Goal: Task Accomplishment & Management: Complete application form

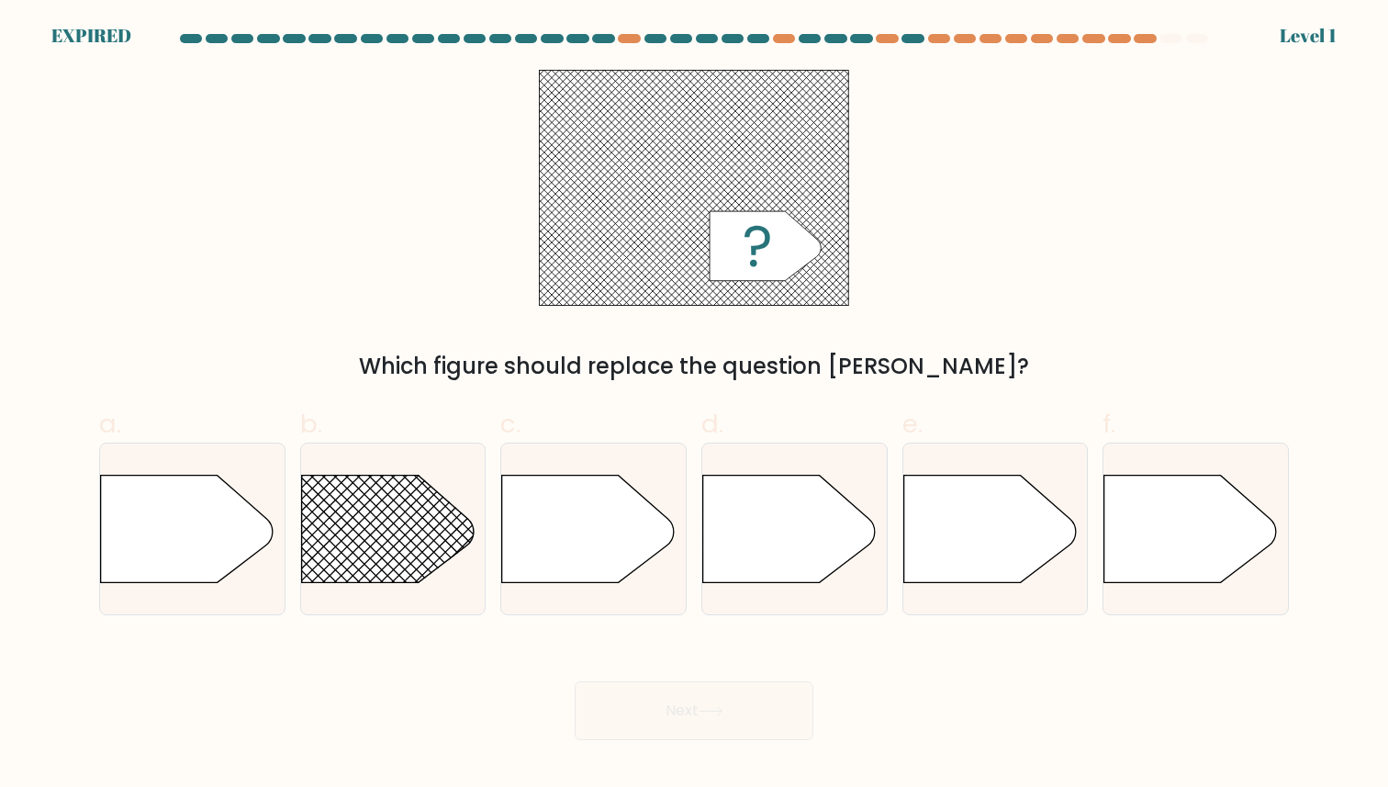
click at [845, 75] on rect at bounding box center [694, 187] width 309 height 235
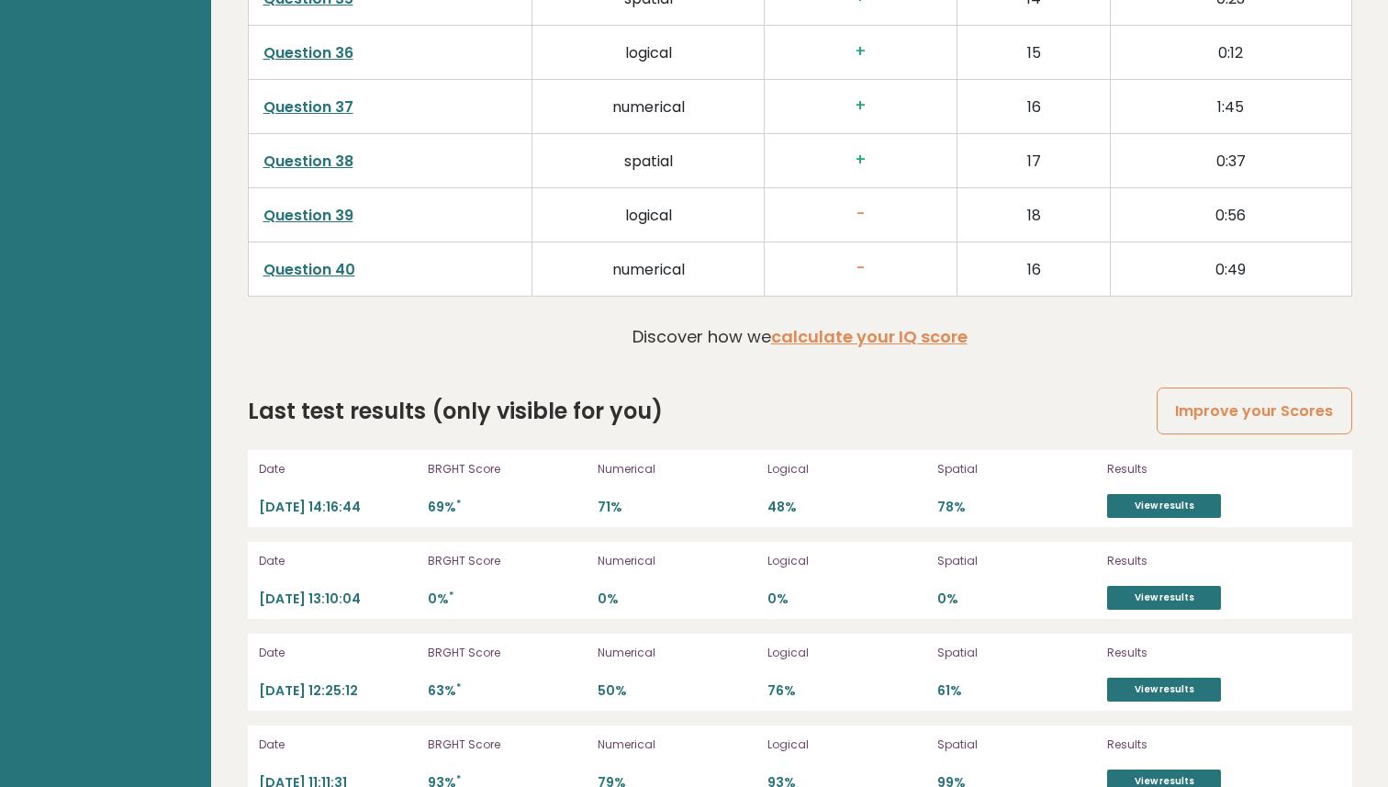
scroll to position [4976, 0]
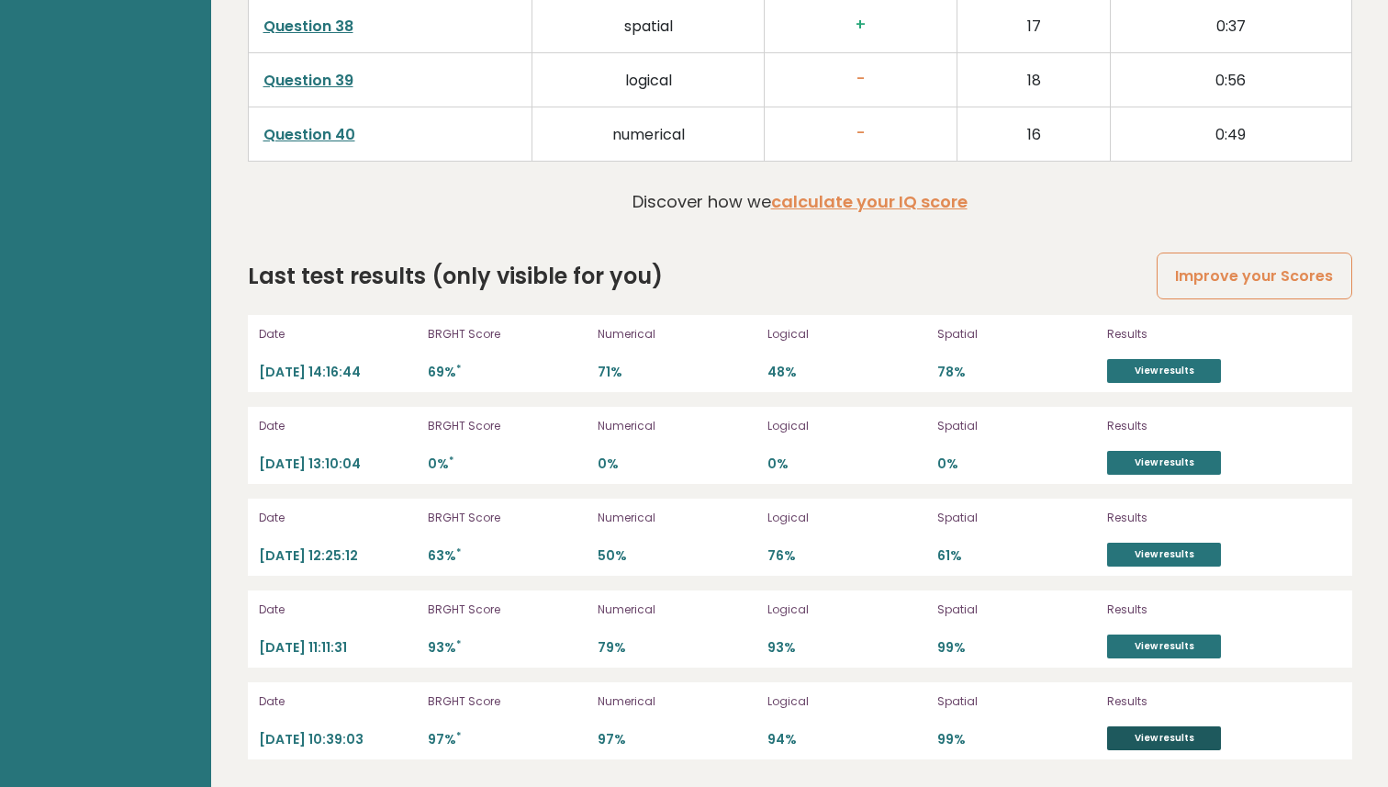
click at [1154, 744] on link "View results" at bounding box center [1164, 738] width 114 height 24
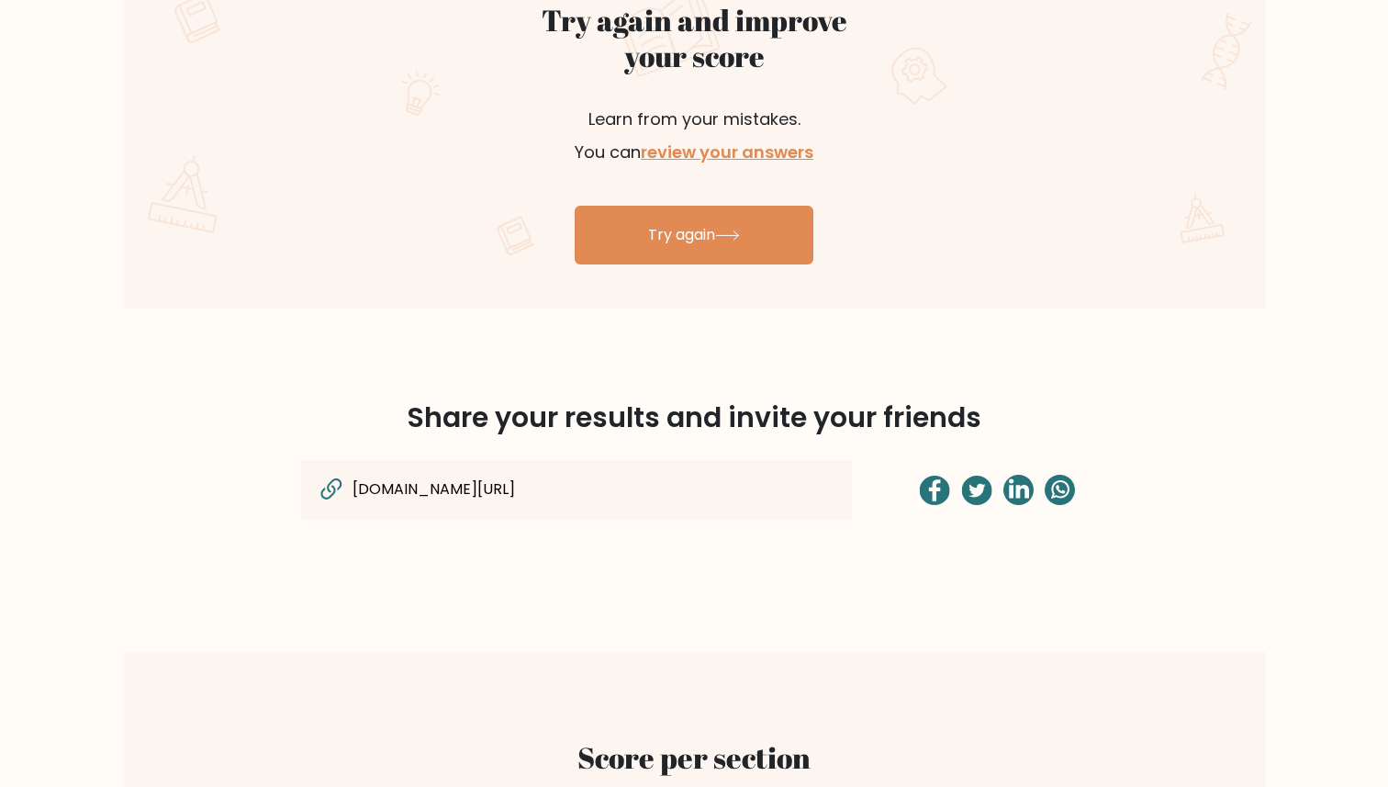
scroll to position [1039, 0]
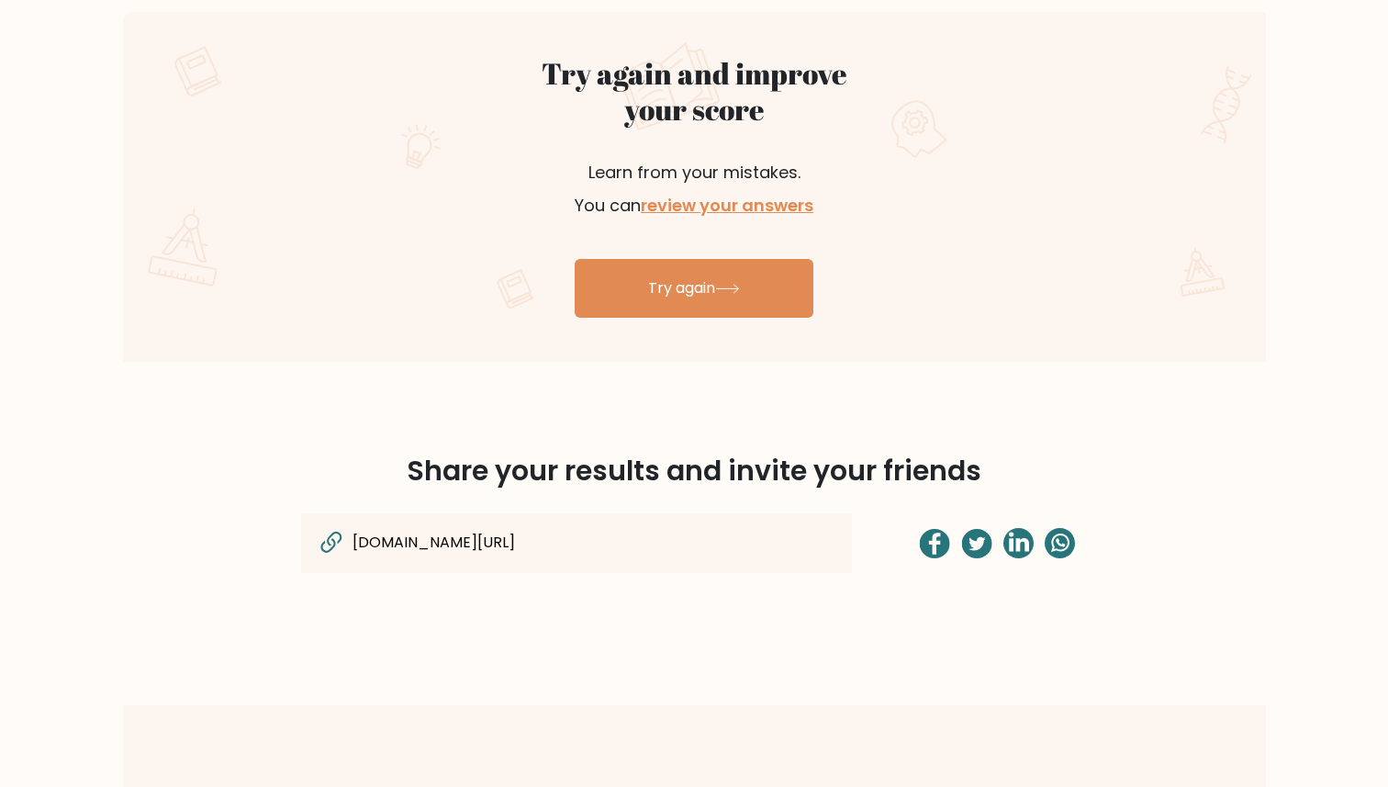
click at [687, 283] on link "Try again" at bounding box center [694, 288] width 239 height 59
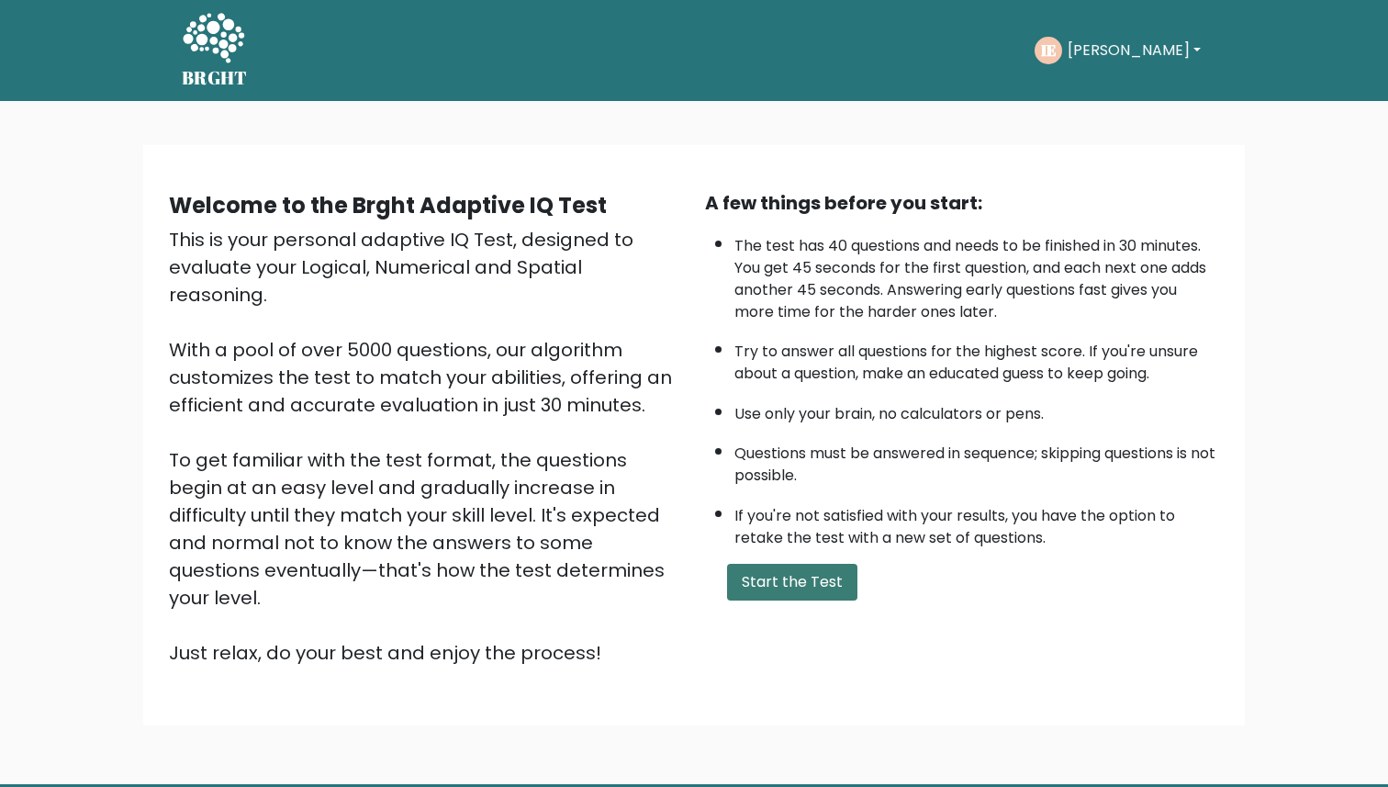
click at [786, 584] on button "Start the Test" at bounding box center [792, 582] width 130 height 37
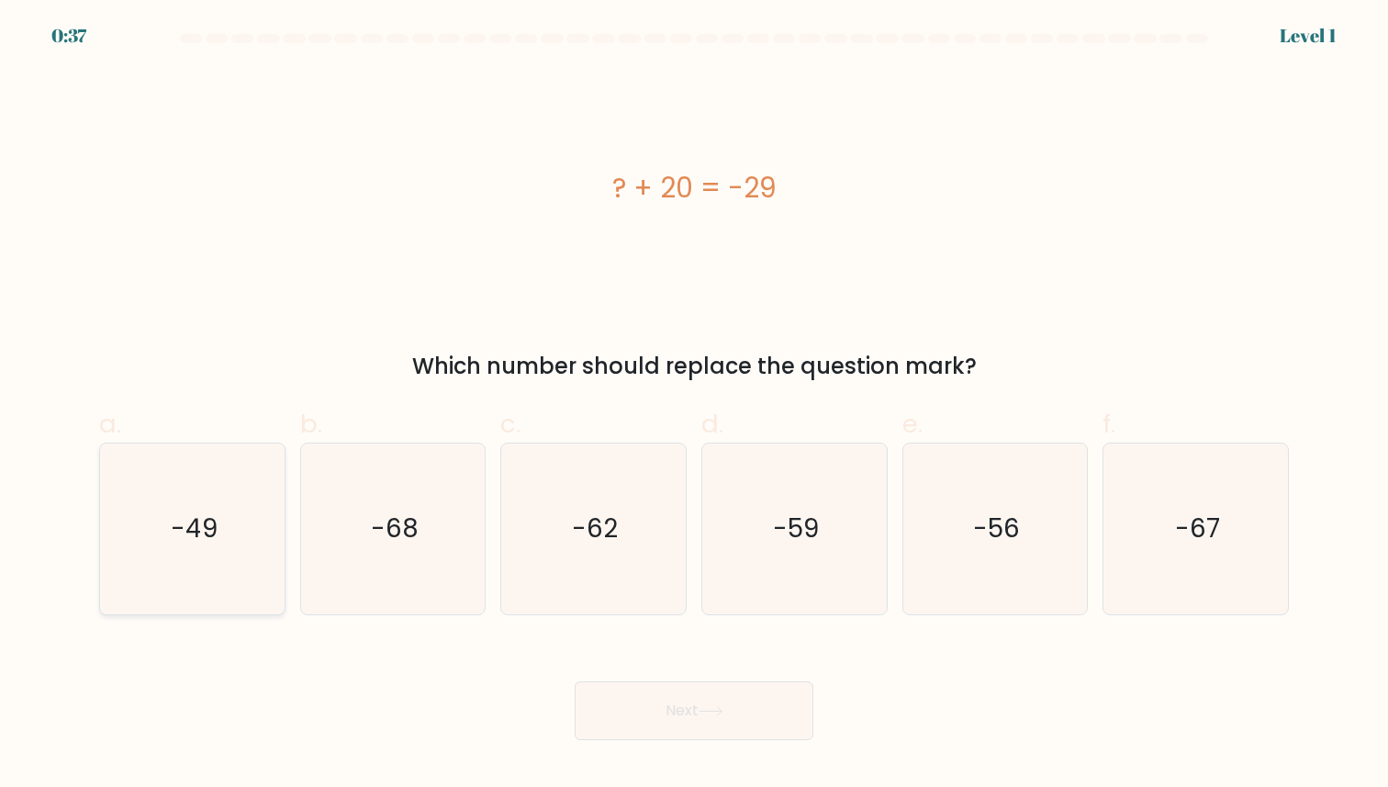
click at [166, 567] on icon "-49" at bounding box center [192, 529] width 170 height 170
click at [694, 406] on input "a. -49" at bounding box center [694, 400] width 1 height 12
radio input "true"
click at [681, 698] on button "Next" at bounding box center [694, 710] width 239 height 59
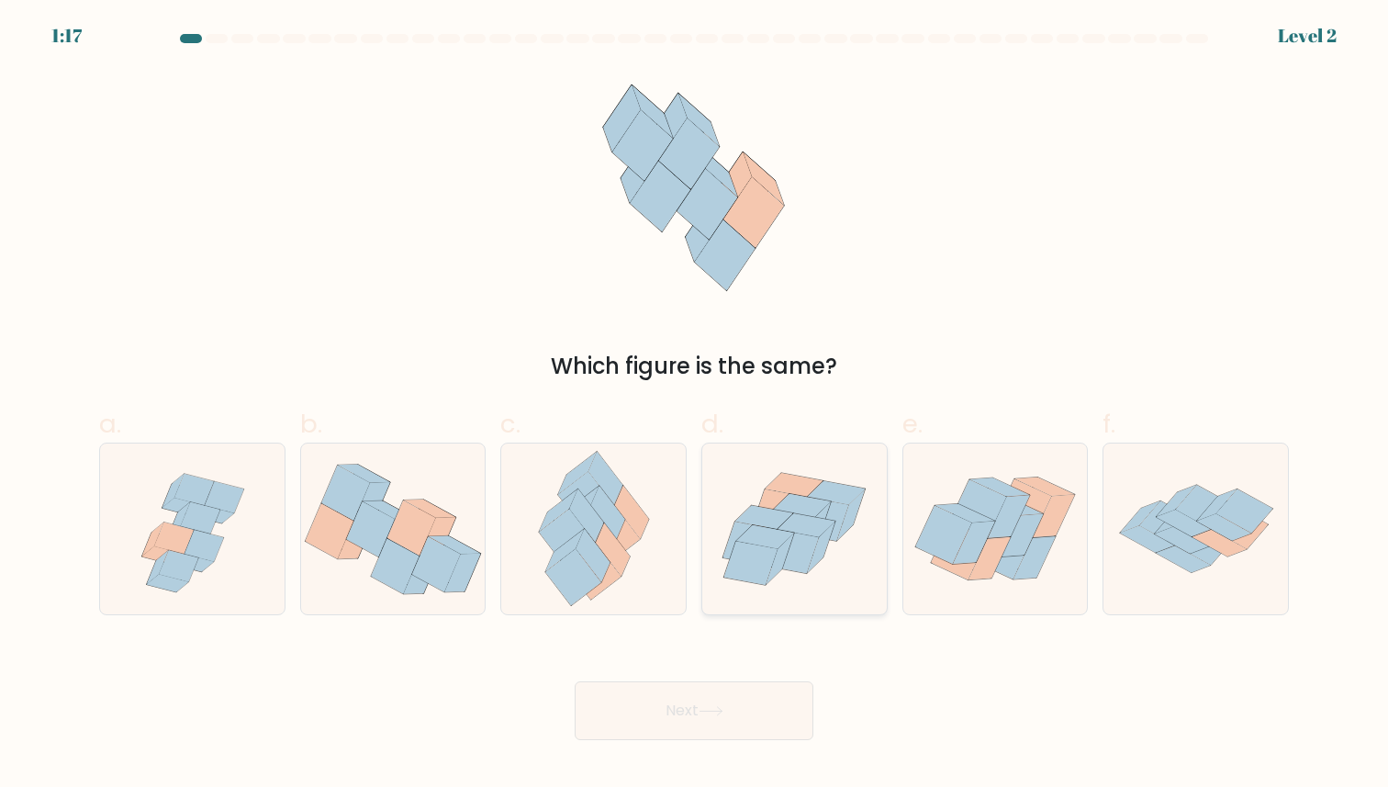
click at [850, 560] on icon at bounding box center [795, 529] width 185 height 159
click at [695, 406] on input "d." at bounding box center [694, 400] width 1 height 12
radio input "true"
click at [747, 696] on button "Next" at bounding box center [694, 710] width 239 height 59
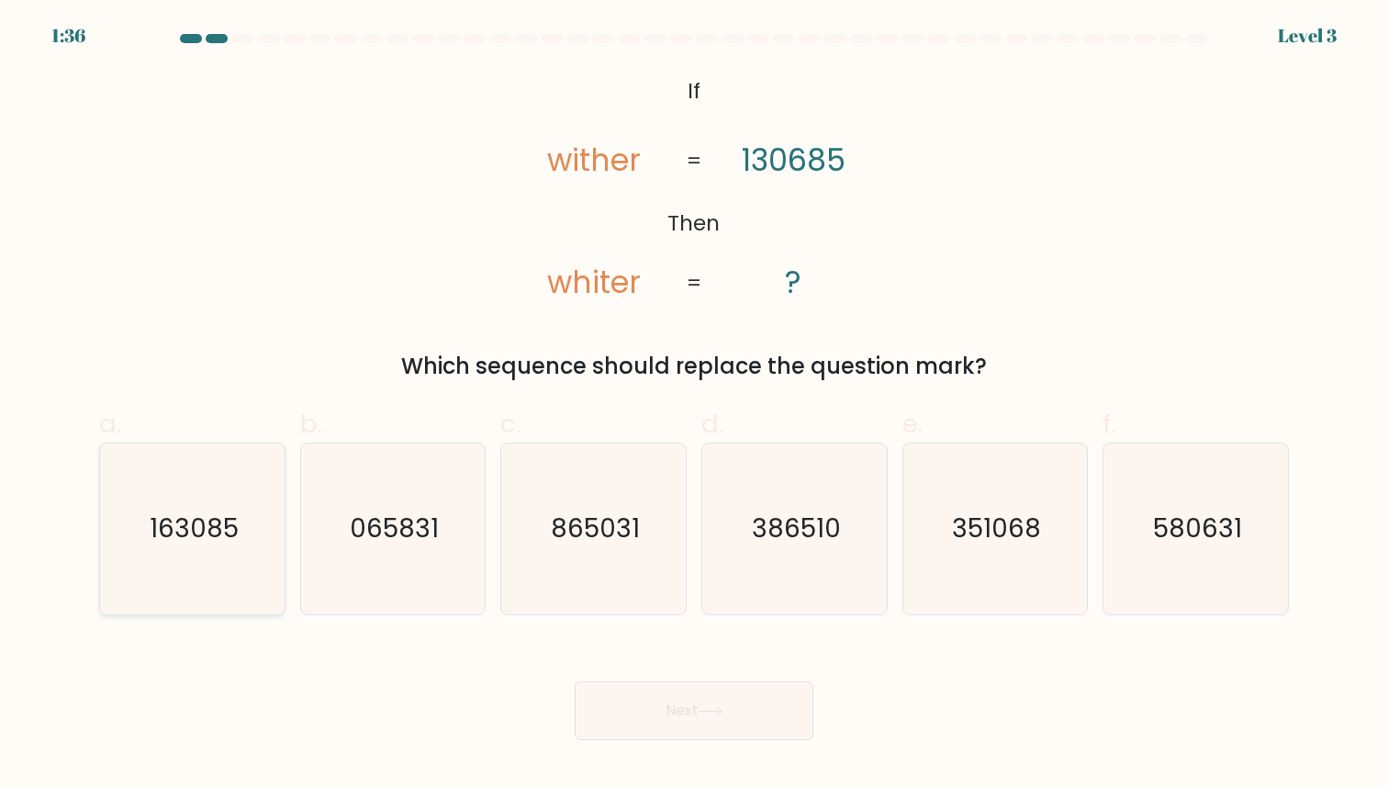
click at [162, 556] on icon "163085" at bounding box center [192, 529] width 170 height 170
click at [694, 406] on input "a. 163085" at bounding box center [694, 400] width 1 height 12
radio input "true"
click at [681, 712] on button "Next" at bounding box center [694, 710] width 239 height 59
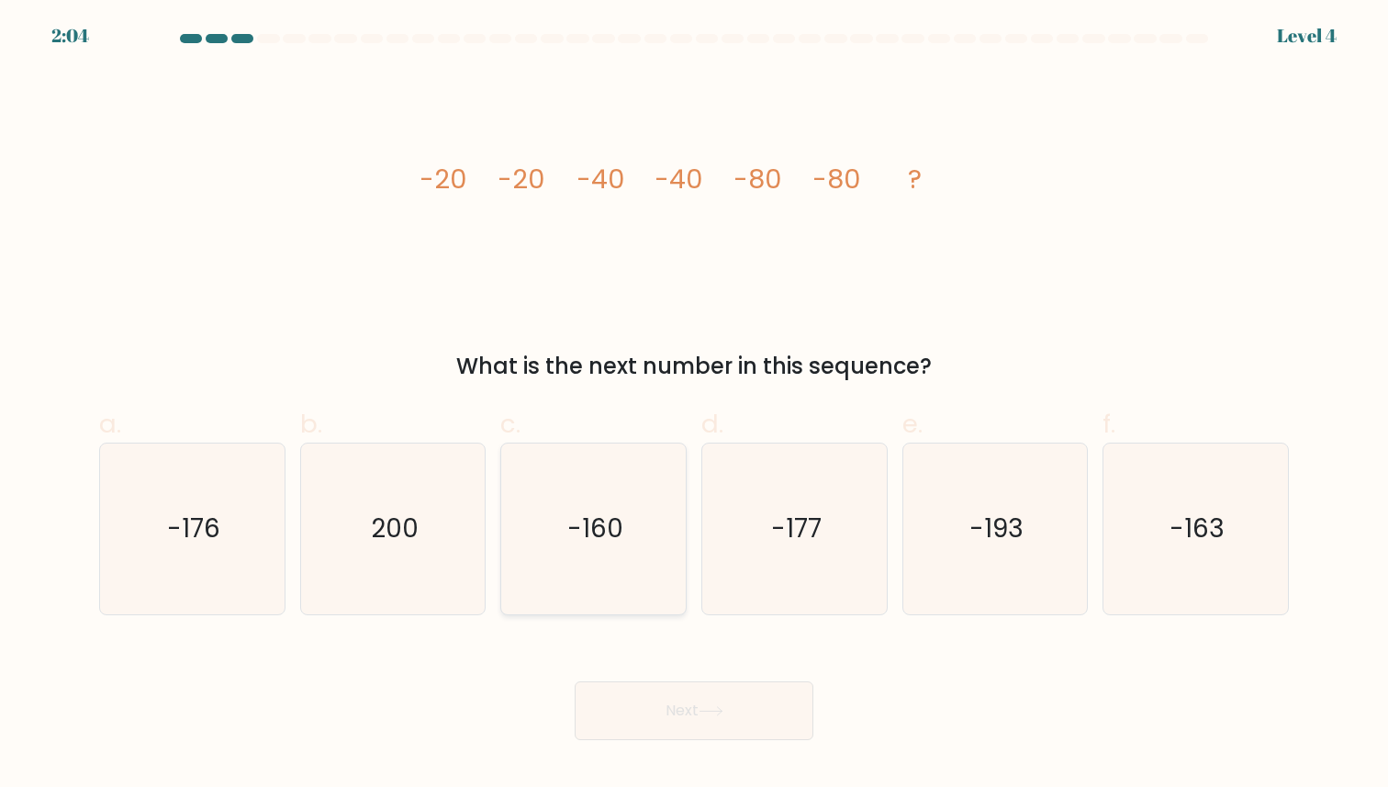
click at [564, 528] on icon "-160" at bounding box center [594, 529] width 170 height 170
click at [694, 406] on input "c. -160" at bounding box center [694, 400] width 1 height 12
radio input "true"
click at [647, 695] on button "Next" at bounding box center [694, 710] width 239 height 59
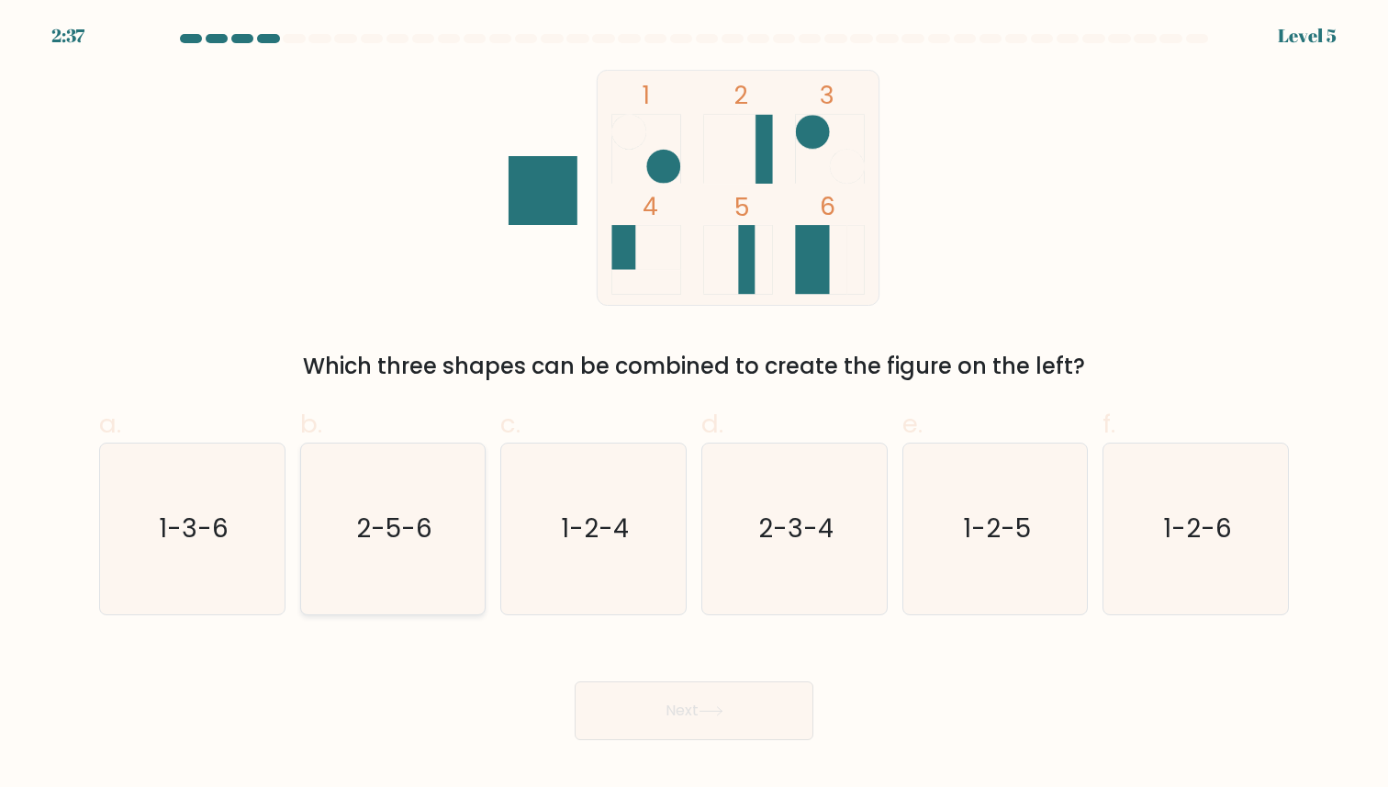
click at [387, 543] on text "2-5-6" at bounding box center [394, 529] width 76 height 36
click at [694, 406] on input "b. 2-5-6" at bounding box center [694, 400] width 1 height 12
radio input "true"
click at [630, 673] on div "Next" at bounding box center [694, 688] width 1212 height 103
click at [632, 709] on button "Next" at bounding box center [694, 710] width 239 height 59
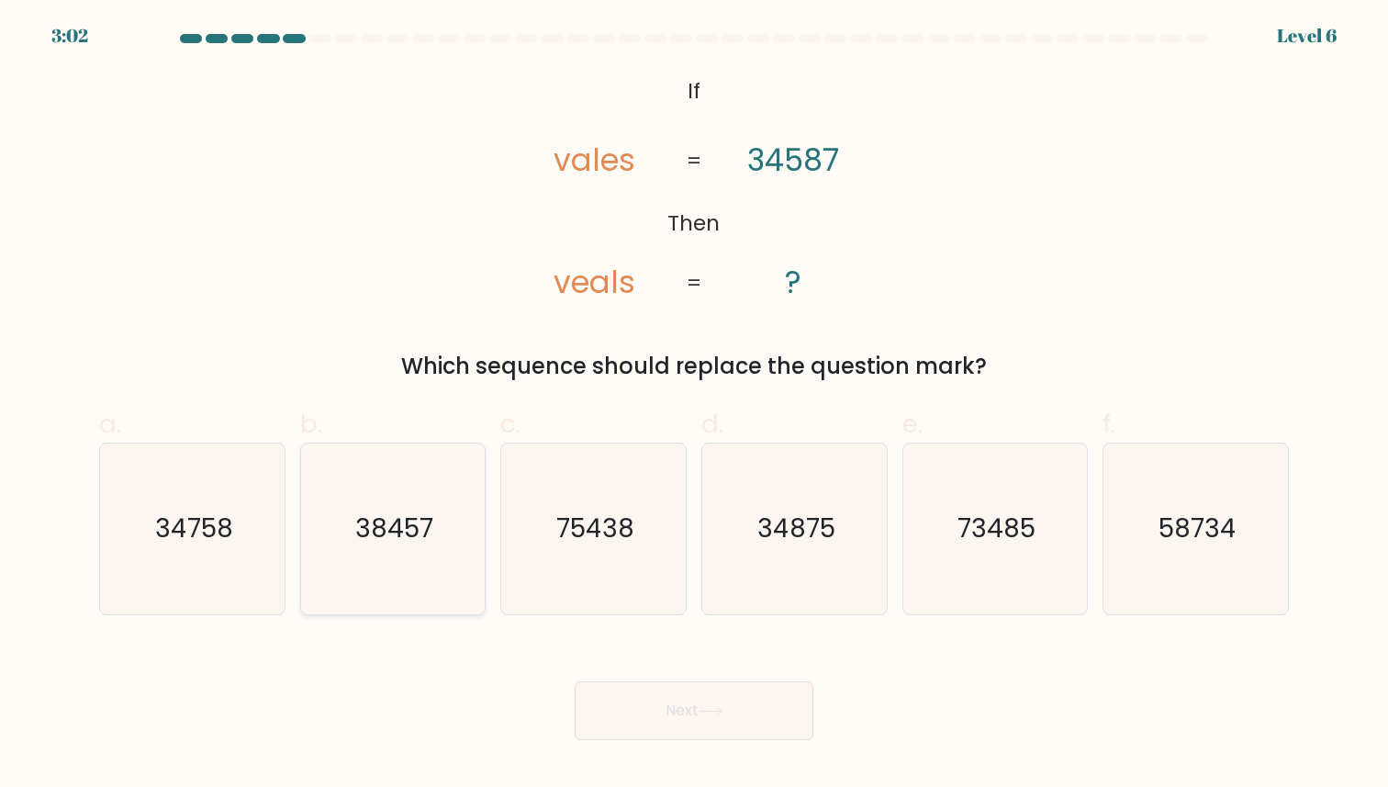
click at [442, 531] on icon "38457" at bounding box center [393, 529] width 170 height 170
click at [694, 406] on input "b. 38457" at bounding box center [694, 400] width 1 height 12
radio input "true"
click at [644, 709] on button "Next" at bounding box center [694, 710] width 239 height 59
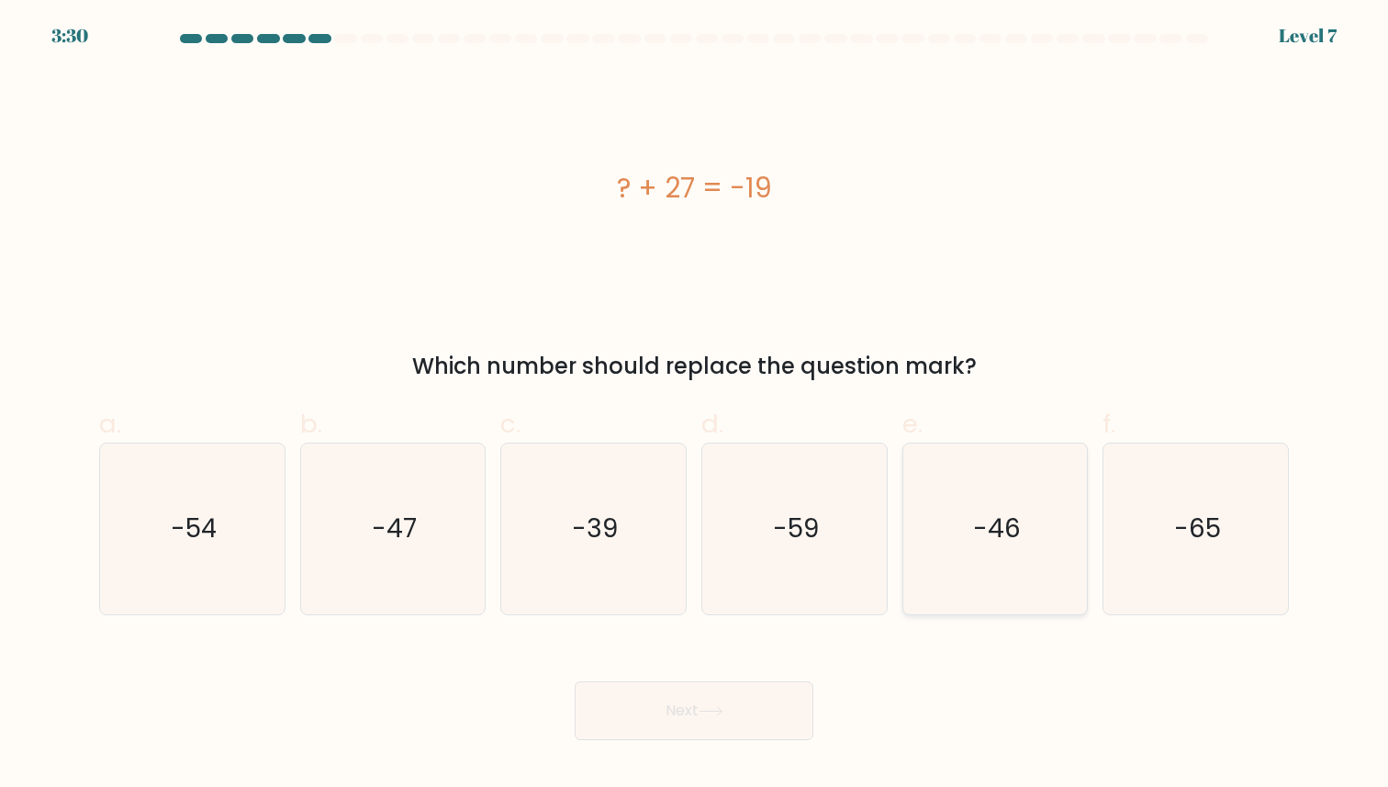
click at [950, 540] on icon "-46" at bounding box center [995, 529] width 170 height 170
click at [695, 406] on input "e. -46" at bounding box center [694, 400] width 1 height 12
radio input "true"
click at [712, 705] on button "Next" at bounding box center [694, 710] width 239 height 59
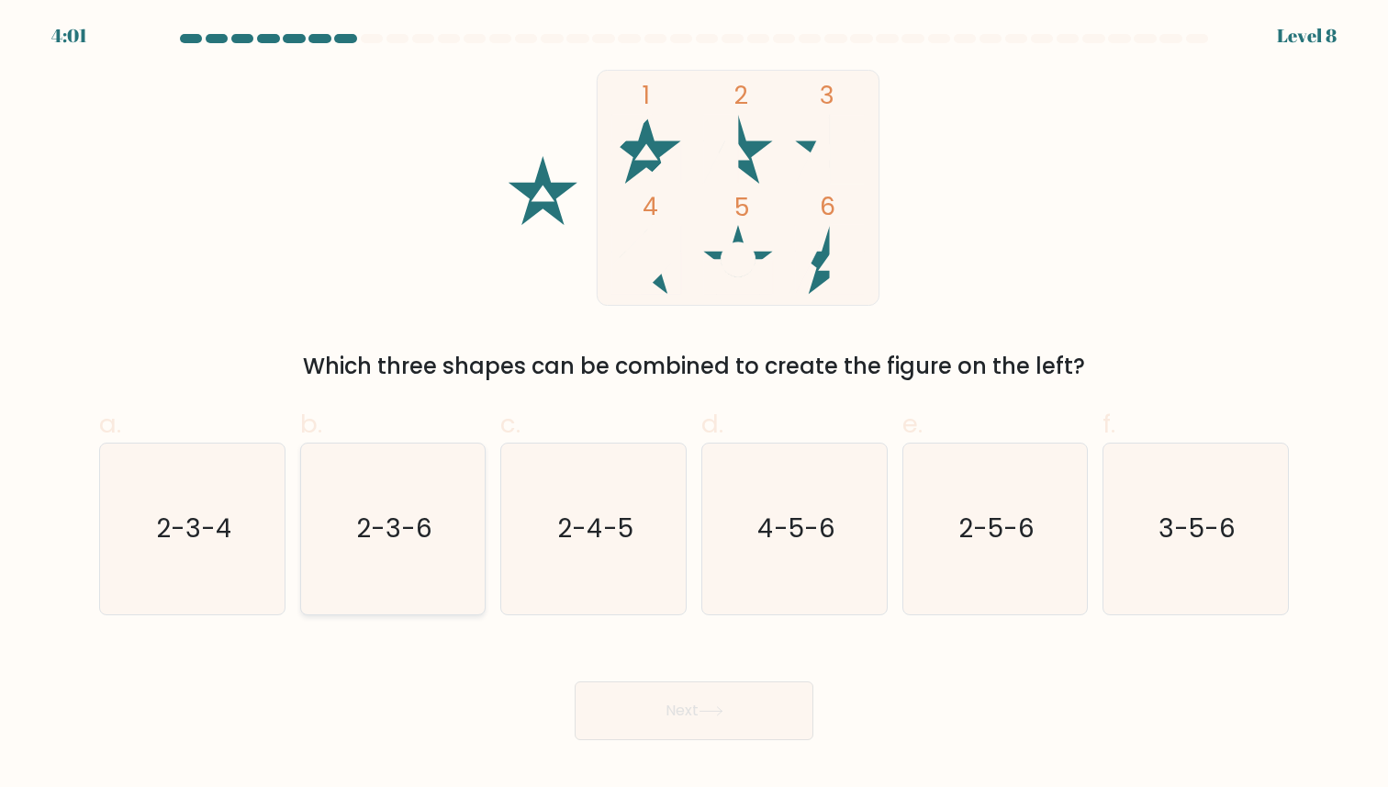
click at [386, 531] on text "2-3-6" at bounding box center [394, 529] width 76 height 36
click at [694, 406] on input "b. 2-3-6" at bounding box center [694, 400] width 1 height 12
radio input "true"
click at [633, 709] on button "Next" at bounding box center [694, 710] width 239 height 59
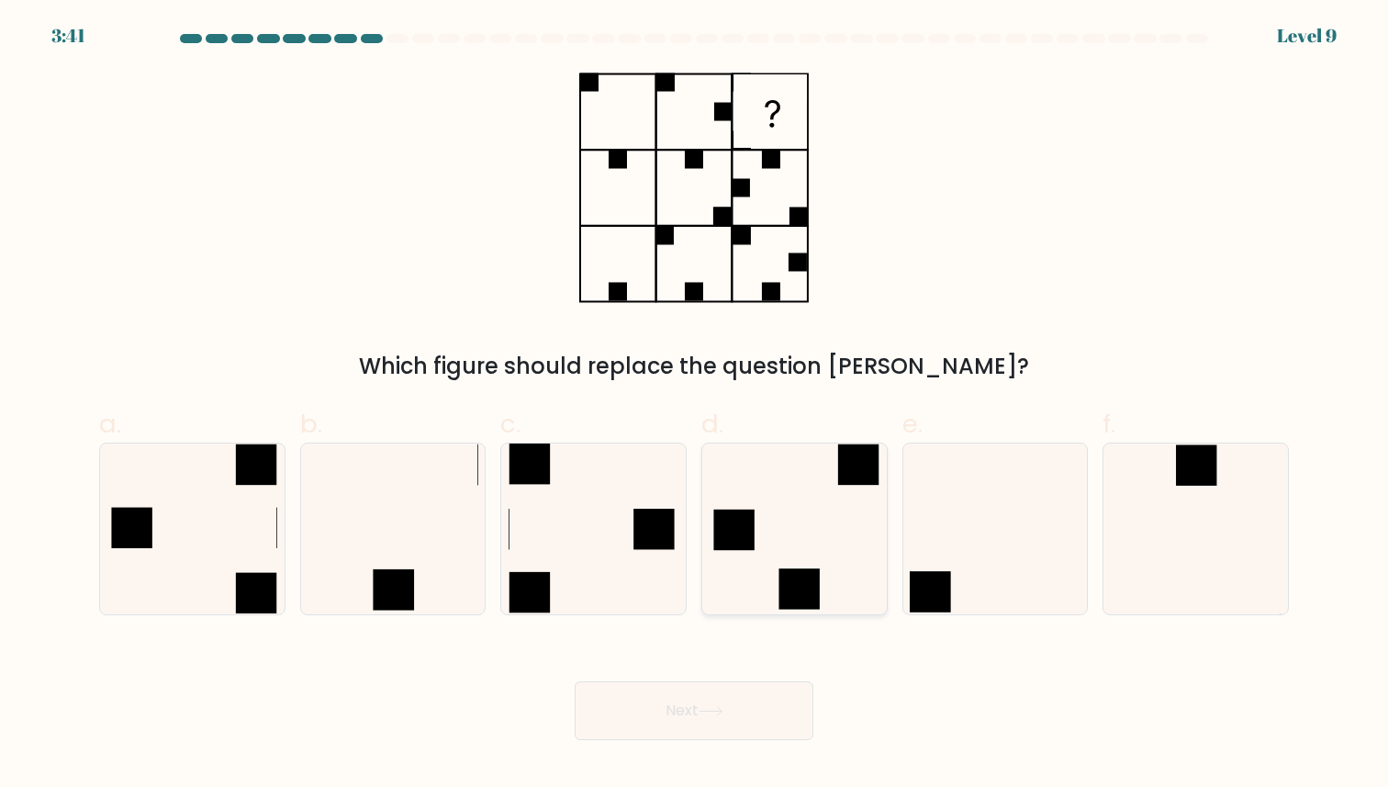
click at [780, 527] on icon at bounding box center [795, 529] width 170 height 170
click at [695, 406] on input "d." at bounding box center [694, 400] width 1 height 12
radio input "true"
click at [690, 711] on button "Next" at bounding box center [694, 710] width 239 height 59
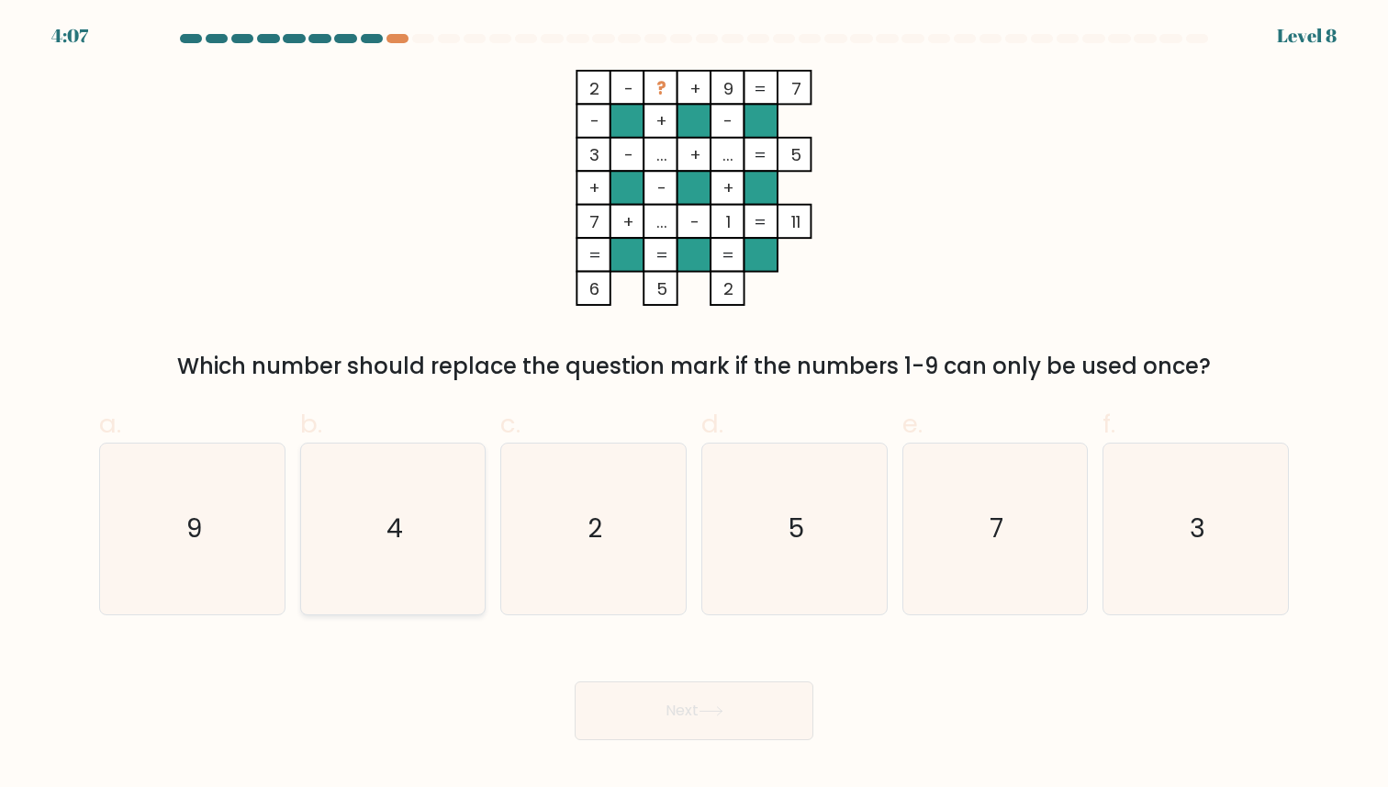
click at [436, 503] on icon "4" at bounding box center [393, 529] width 170 height 170
click at [694, 406] on input "b. 4" at bounding box center [694, 400] width 1 height 12
radio input "true"
click at [655, 711] on button "Next" at bounding box center [694, 710] width 239 height 59
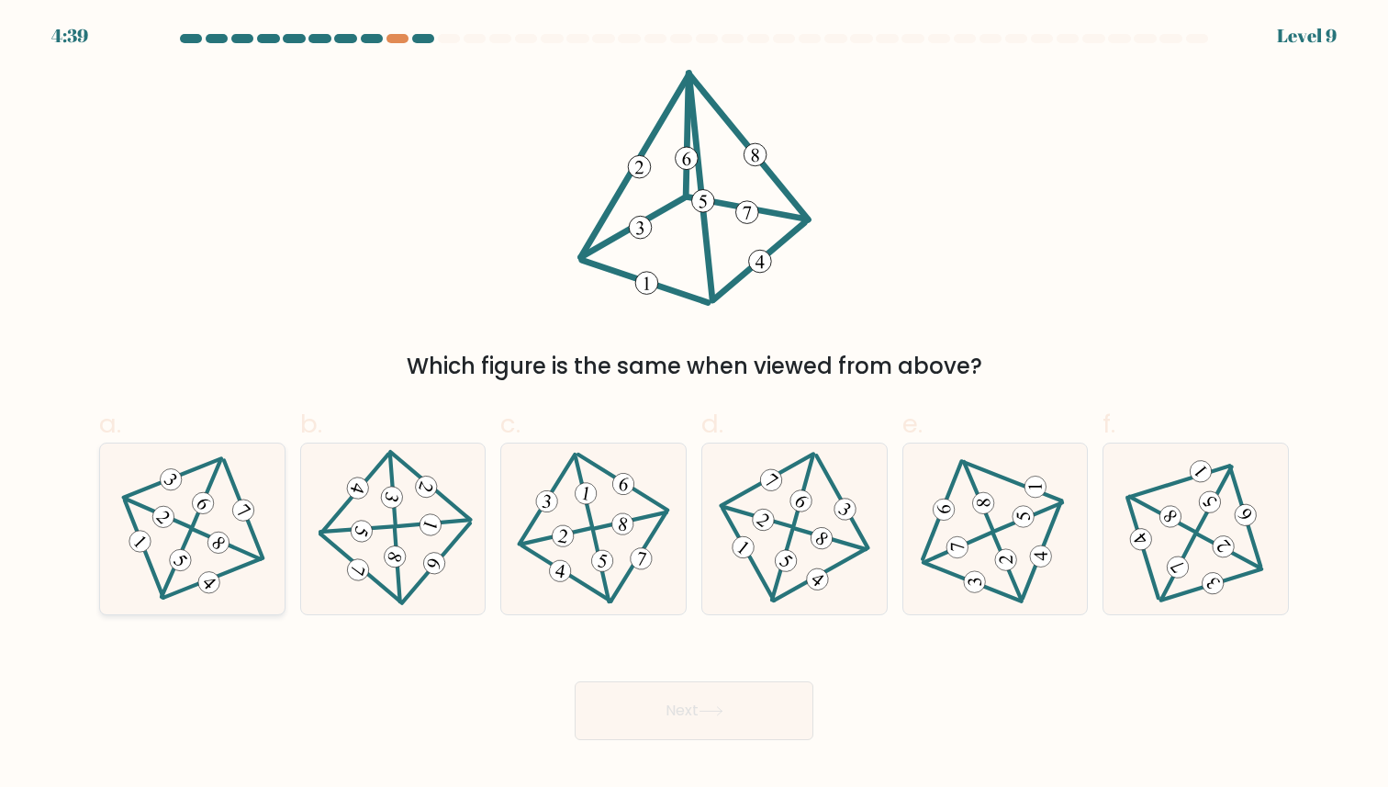
click at [210, 523] on icon at bounding box center [192, 529] width 139 height 136
click at [694, 406] on input "a." at bounding box center [694, 400] width 1 height 12
radio input "true"
click at [716, 722] on button "Next" at bounding box center [694, 710] width 239 height 59
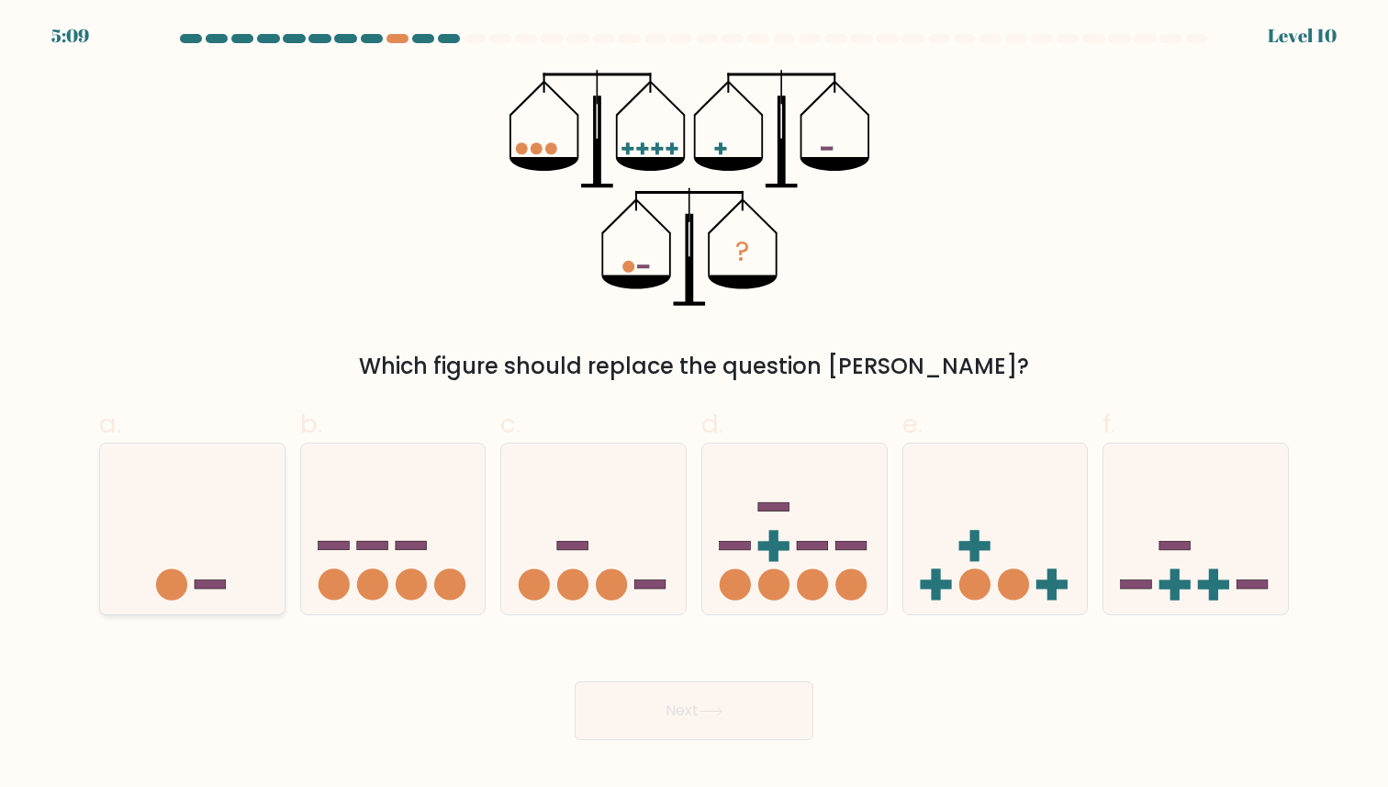
click at [242, 511] on icon at bounding box center [192, 529] width 185 height 152
click at [694, 406] on input "a." at bounding box center [694, 400] width 1 height 12
radio input "true"
click at [635, 721] on button "Next" at bounding box center [694, 710] width 239 height 59
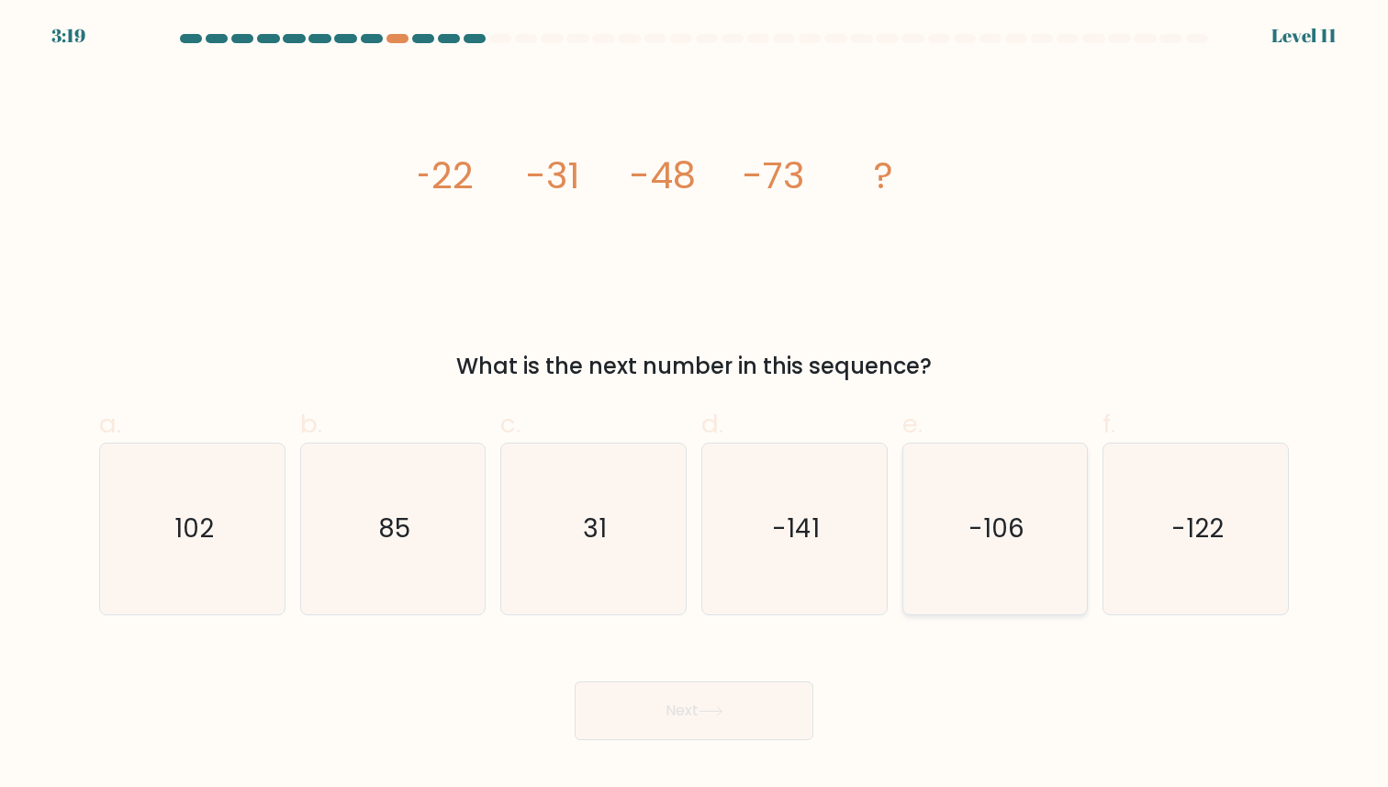
click at [1074, 567] on icon "-106" at bounding box center [995, 529] width 170 height 170
click at [695, 406] on input "e. -106" at bounding box center [694, 400] width 1 height 12
radio input "true"
click at [700, 715] on button "Next" at bounding box center [694, 710] width 239 height 59
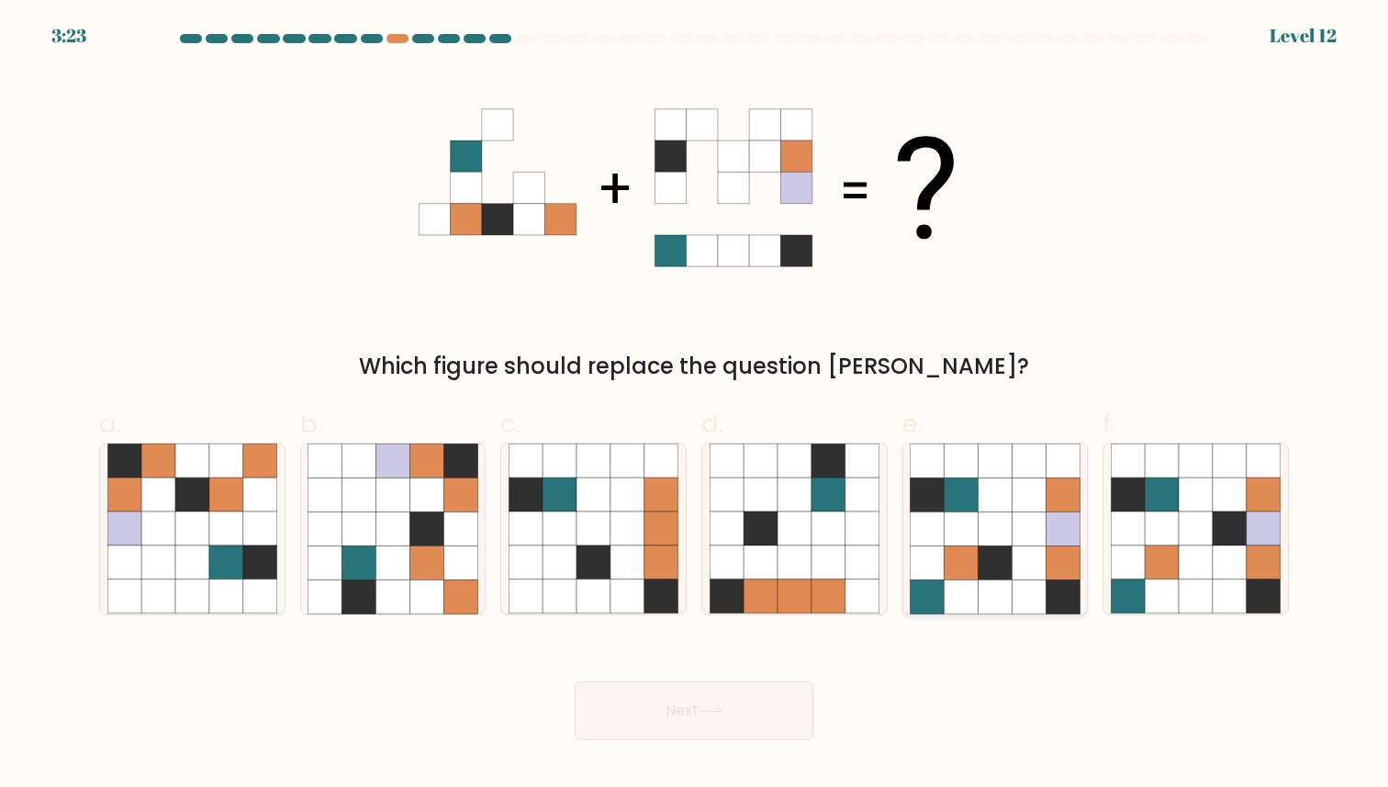
click at [1006, 500] on icon at bounding box center [995, 495] width 34 height 34
click at [695, 406] on input "e." at bounding box center [694, 400] width 1 height 12
radio input "true"
click at [703, 709] on button "Next" at bounding box center [694, 710] width 239 height 59
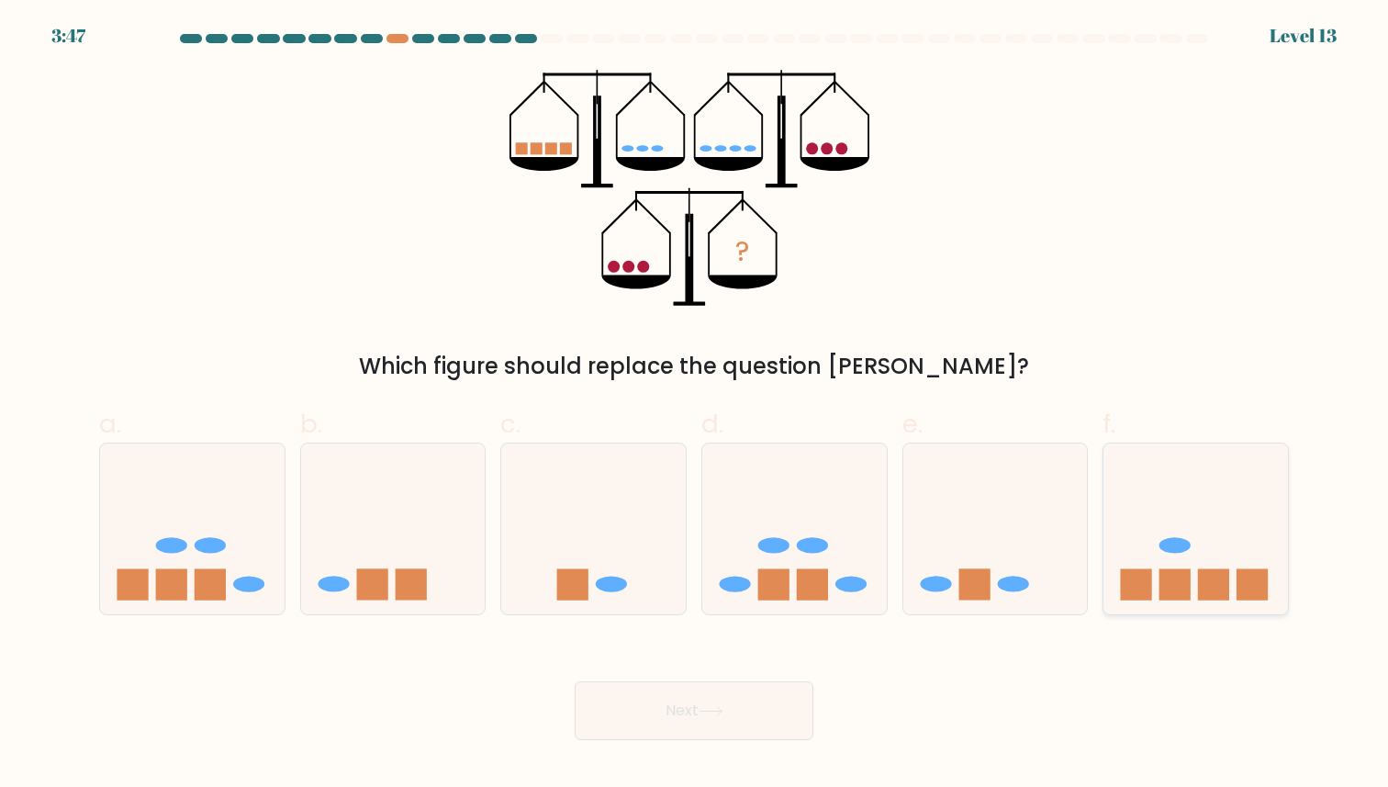
click at [1130, 538] on icon at bounding box center [1196, 529] width 185 height 152
click at [695, 406] on input "f." at bounding box center [694, 400] width 1 height 12
radio input "true"
click at [734, 710] on button "Next" at bounding box center [694, 710] width 239 height 59
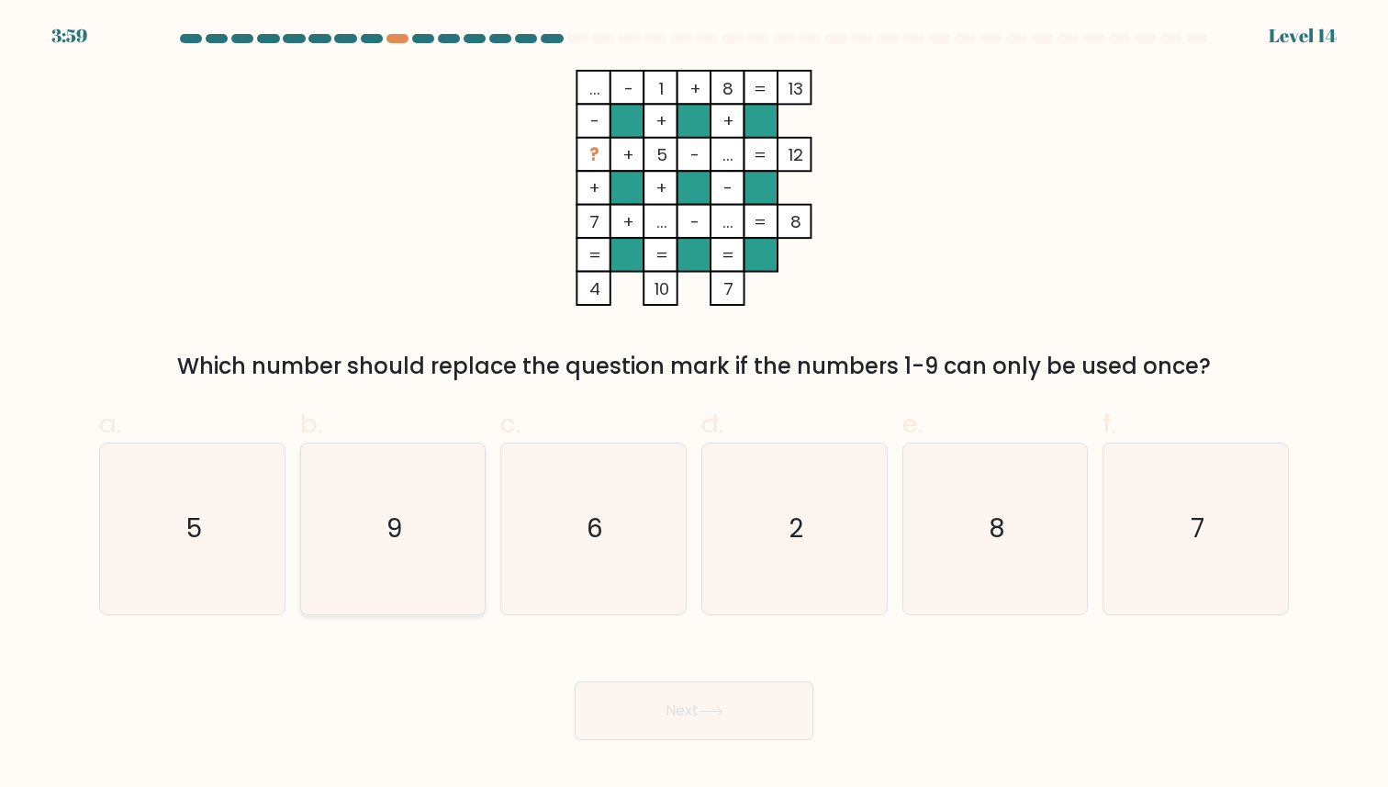
click at [367, 518] on icon "9" at bounding box center [393, 529] width 170 height 170
click at [694, 406] on input "b. 9" at bounding box center [694, 400] width 1 height 12
radio input "true"
click at [784, 709] on button "Next" at bounding box center [694, 710] width 239 height 59
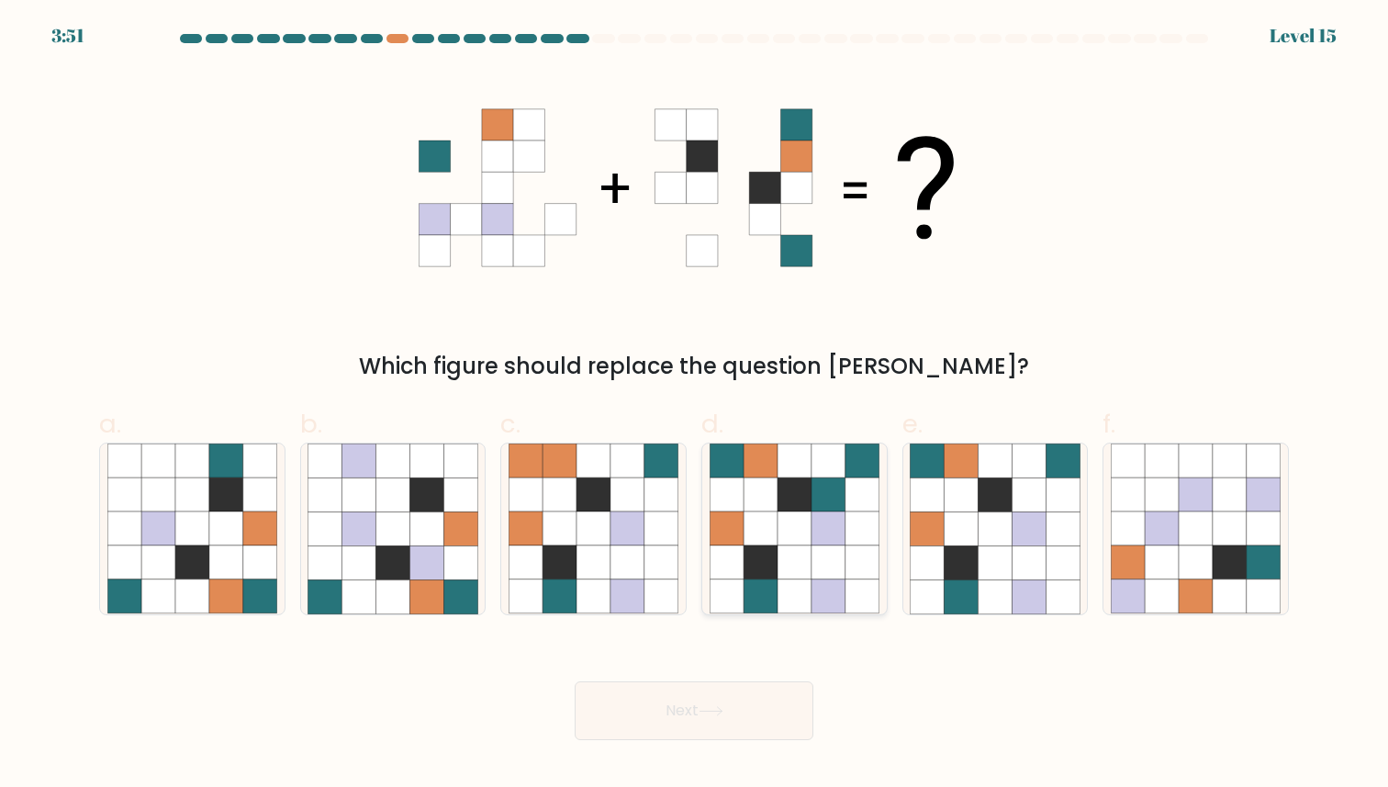
click at [822, 528] on icon at bounding box center [829, 529] width 34 height 34
click at [695, 406] on input "d." at bounding box center [694, 400] width 1 height 12
radio input "true"
click at [980, 543] on icon at bounding box center [995, 529] width 34 height 34
click at [695, 406] on input "e." at bounding box center [694, 400] width 1 height 12
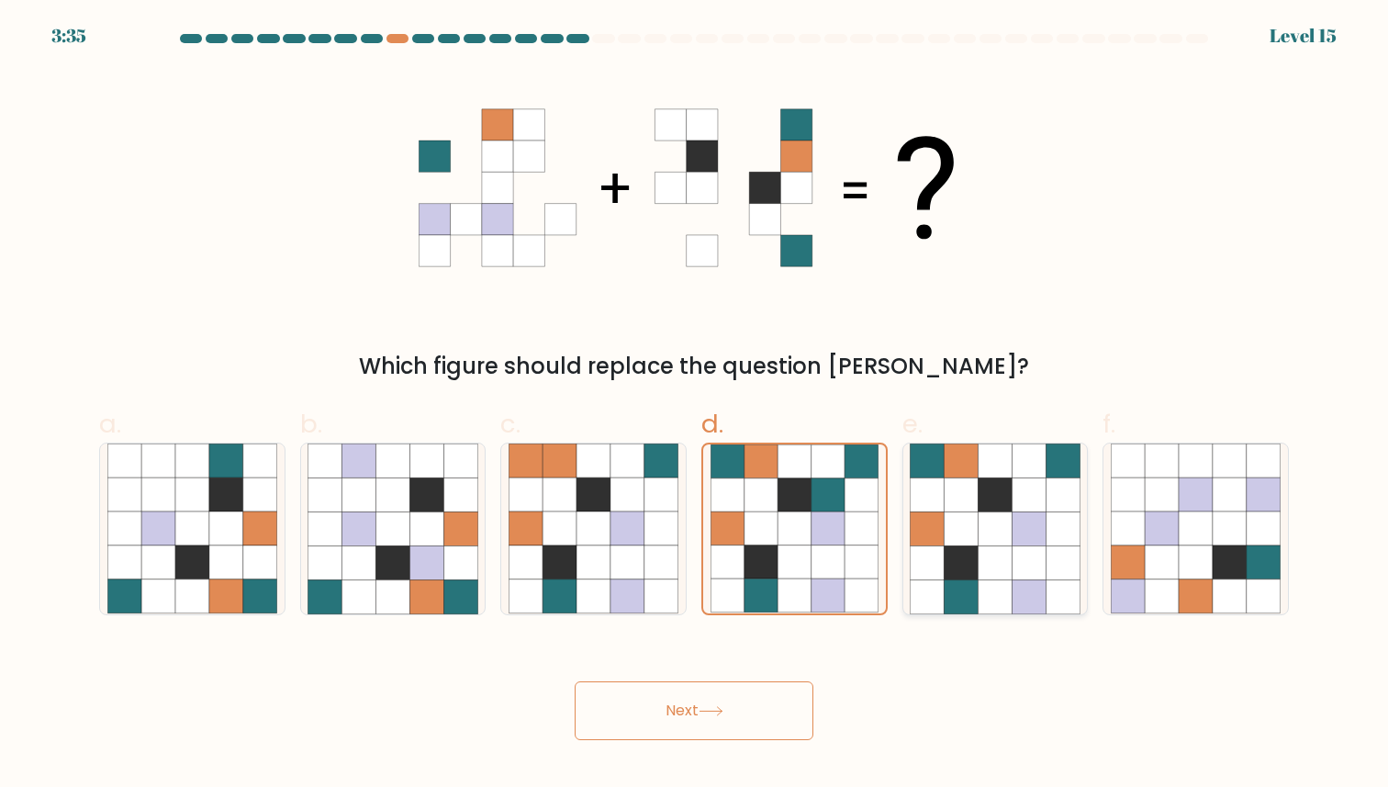
radio input "true"
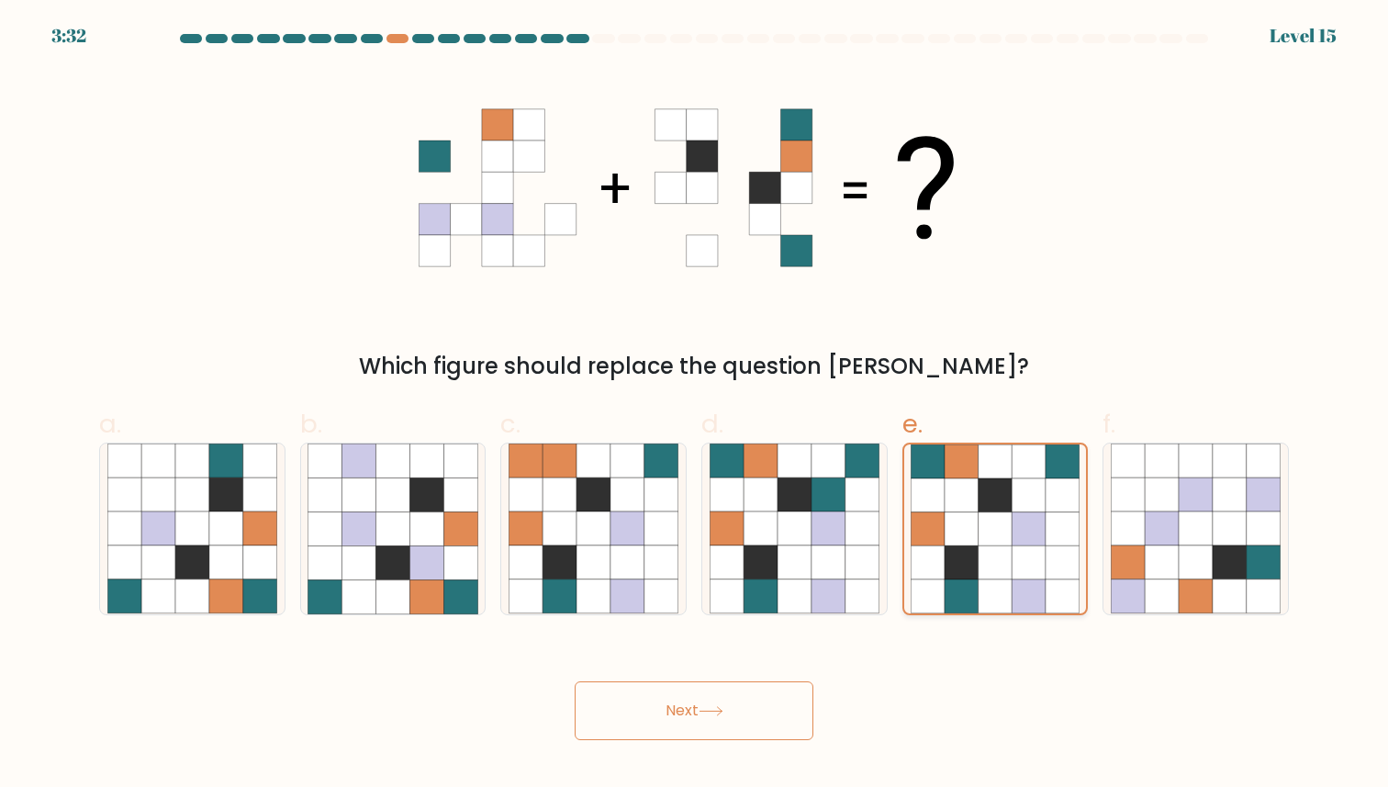
click at [985, 533] on icon at bounding box center [996, 529] width 34 height 34
click at [695, 406] on input "e." at bounding box center [694, 400] width 1 height 12
click at [765, 714] on button "Next" at bounding box center [694, 710] width 239 height 59
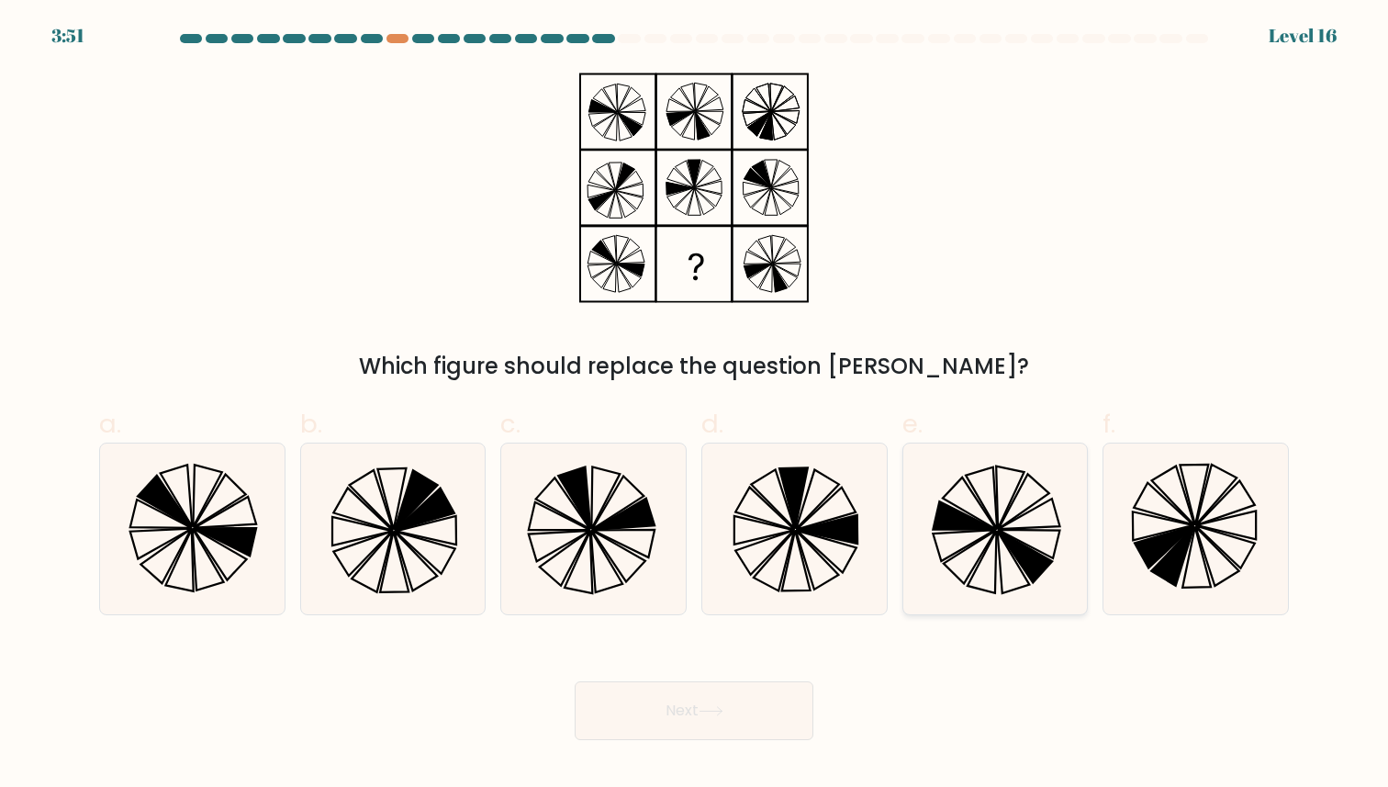
click at [1014, 560] on icon at bounding box center [1014, 562] width 32 height 62
click at [695, 406] on input "e." at bounding box center [694, 400] width 1 height 12
radio input "true"
click at [695, 703] on button "Next" at bounding box center [694, 710] width 239 height 59
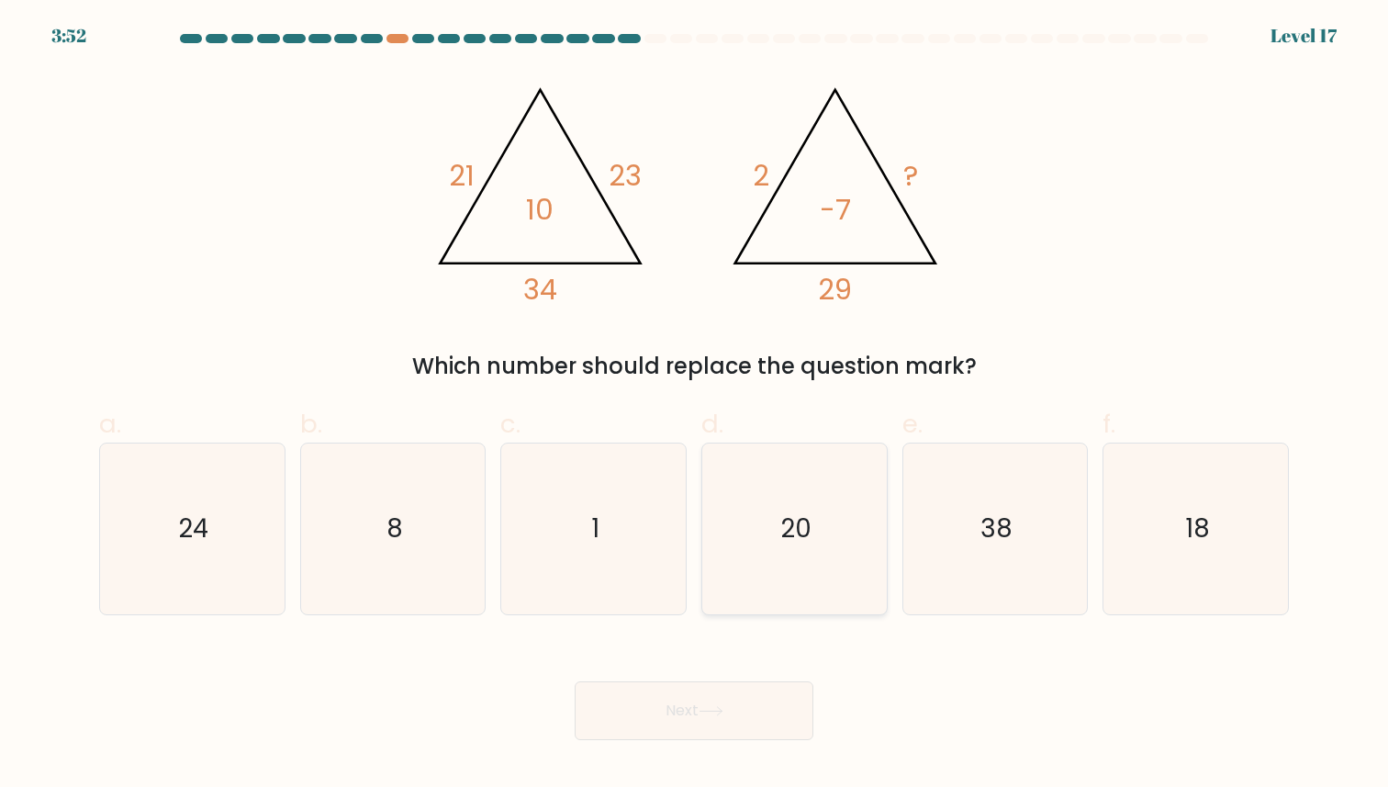
click at [769, 506] on icon "20" at bounding box center [795, 529] width 170 height 170
click at [695, 406] on input "d. 20" at bounding box center [694, 400] width 1 height 12
radio input "true"
click at [664, 723] on button "Next" at bounding box center [694, 710] width 239 height 59
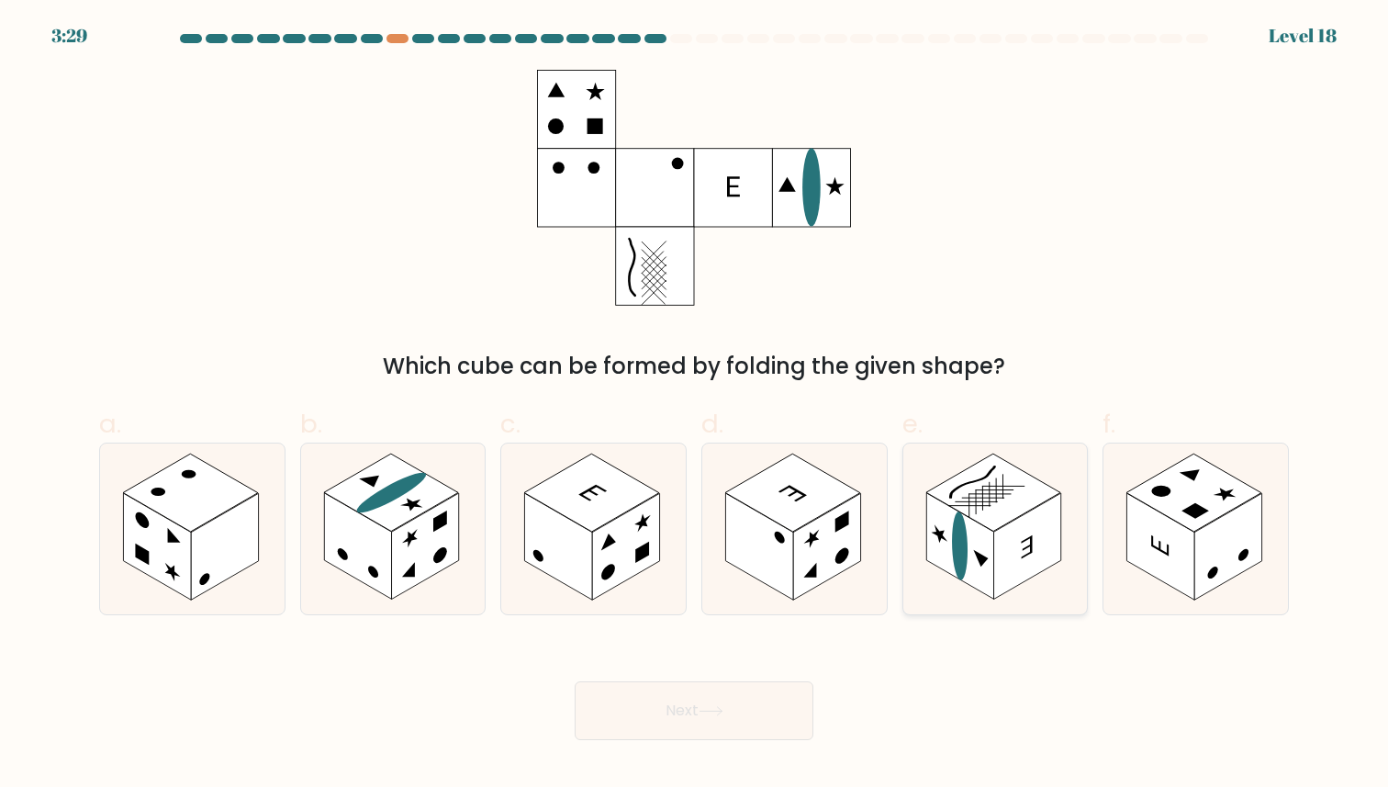
click at [983, 537] on rect at bounding box center [960, 546] width 67 height 107
click at [695, 406] on input "e." at bounding box center [694, 400] width 1 height 12
radio input "true"
click at [714, 701] on button "Next" at bounding box center [694, 710] width 239 height 59
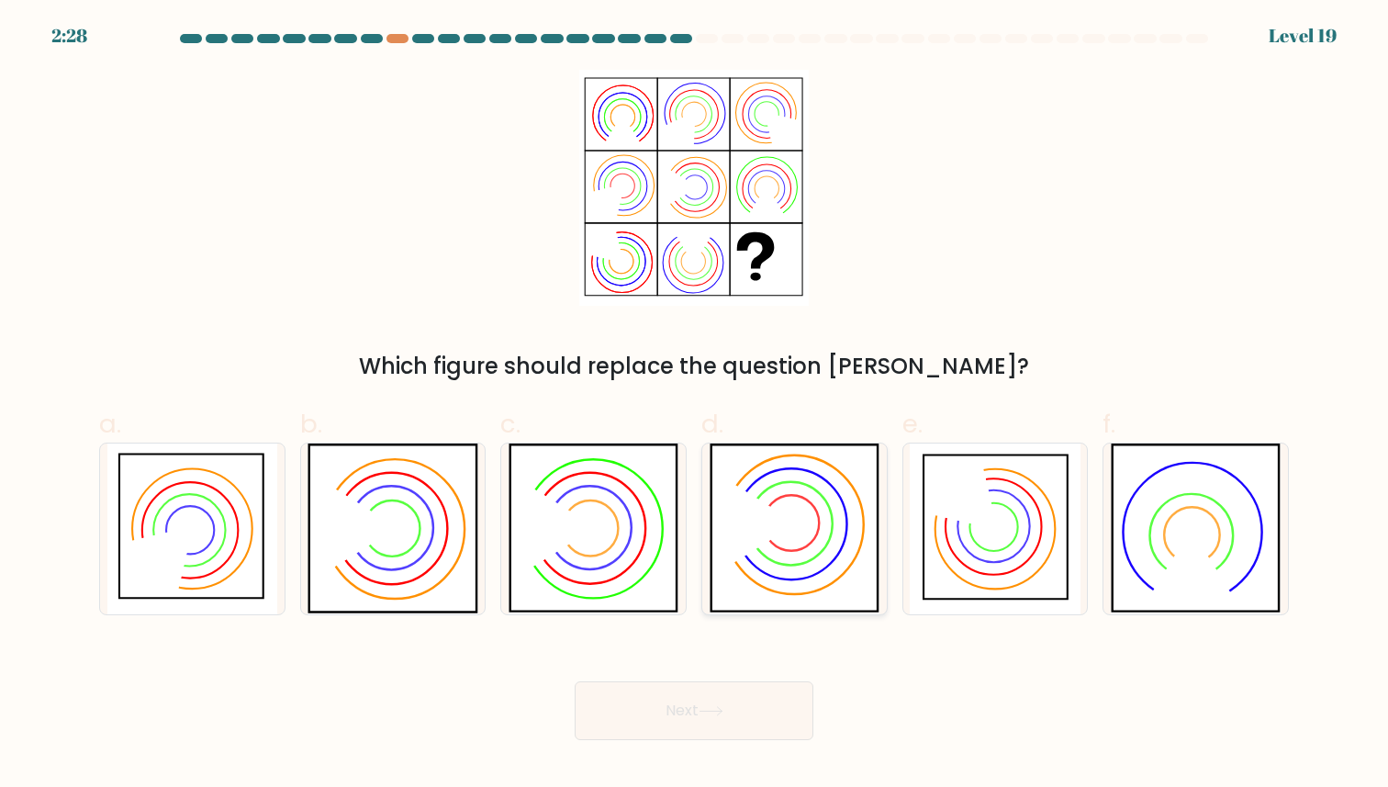
click at [765, 522] on icon at bounding box center [758, 524] width 78 height 97
click at [695, 406] on input "d." at bounding box center [694, 400] width 1 height 12
radio input "true"
click at [972, 527] on icon at bounding box center [995, 529] width 170 height 170
click at [695, 406] on input "e." at bounding box center [694, 400] width 1 height 12
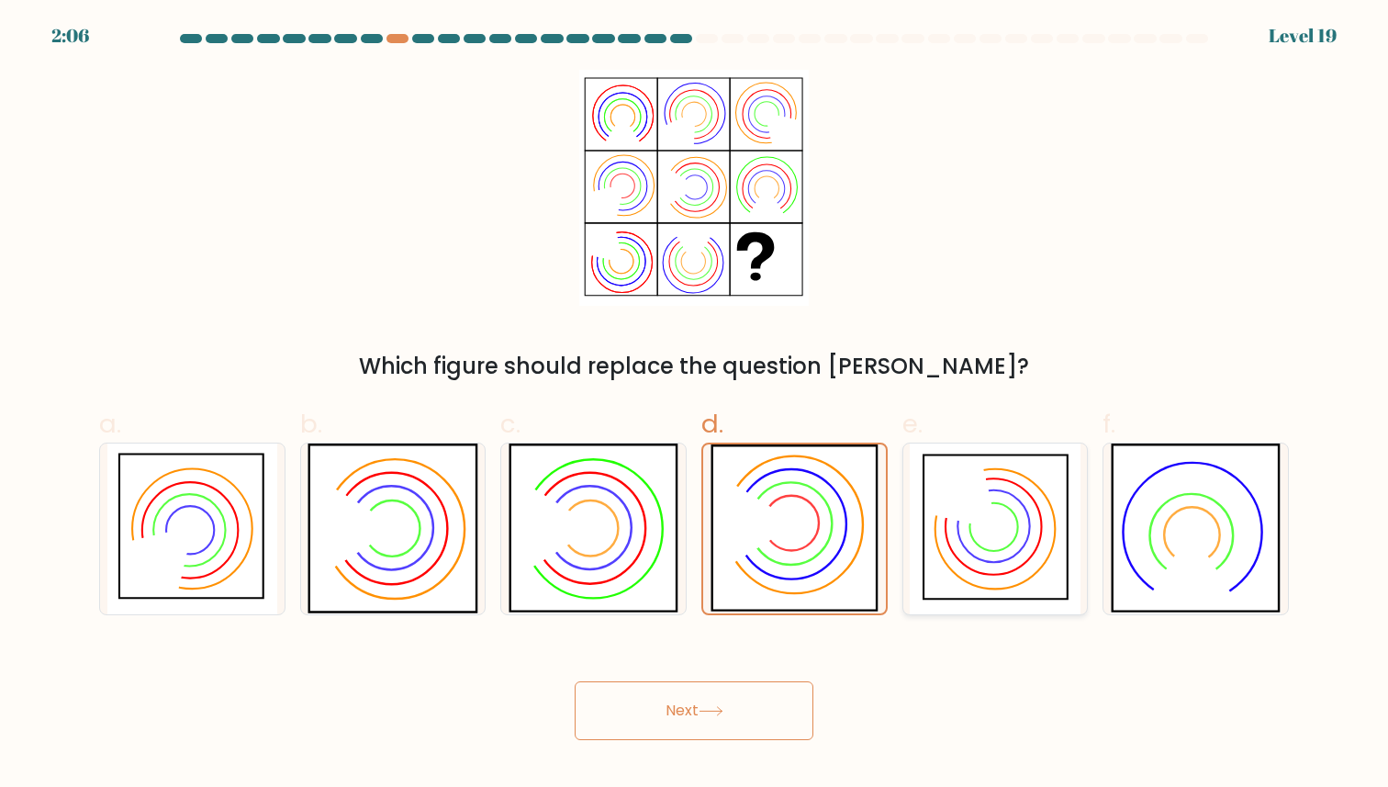
radio input "true"
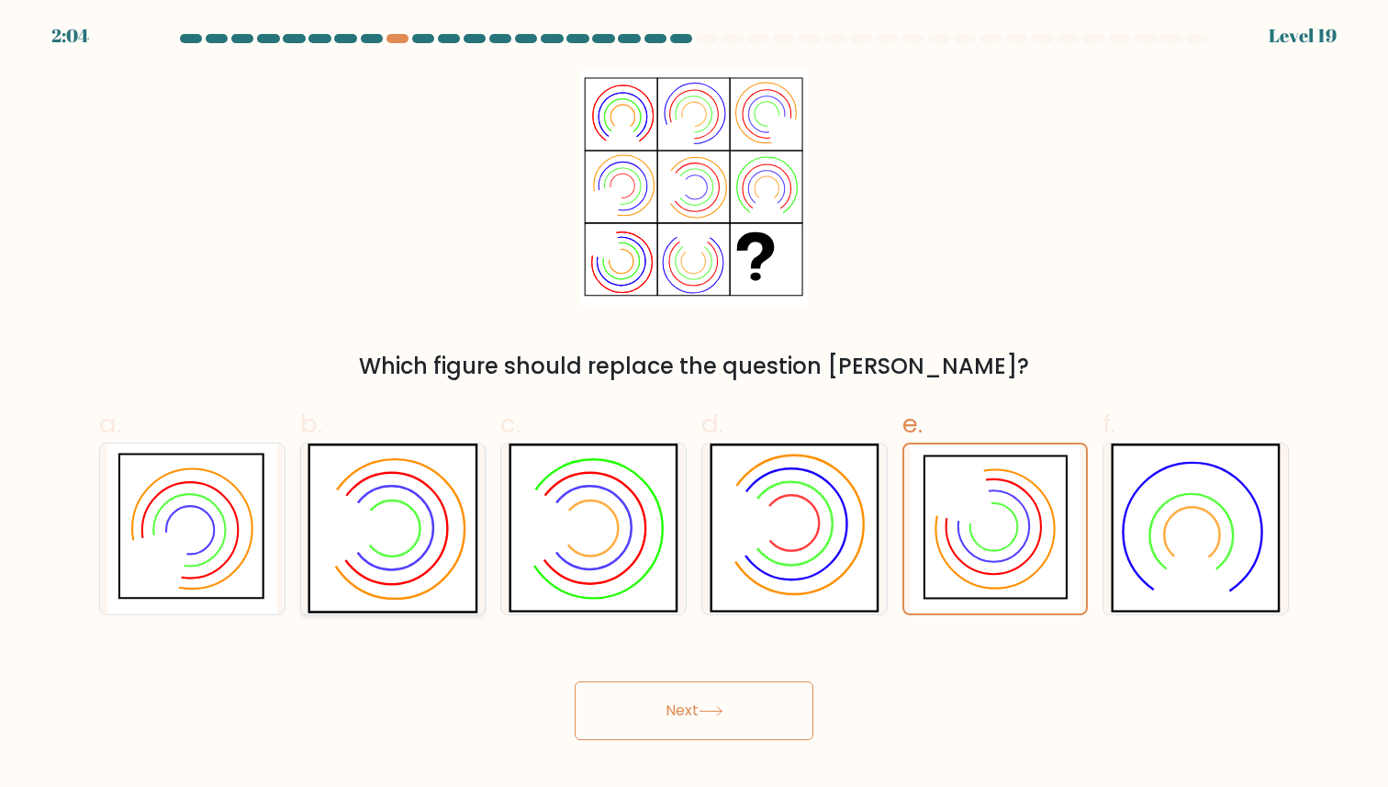
click at [425, 553] on icon at bounding box center [392, 529] width 84 height 84
click at [694, 406] on input "b." at bounding box center [694, 400] width 1 height 12
radio input "true"
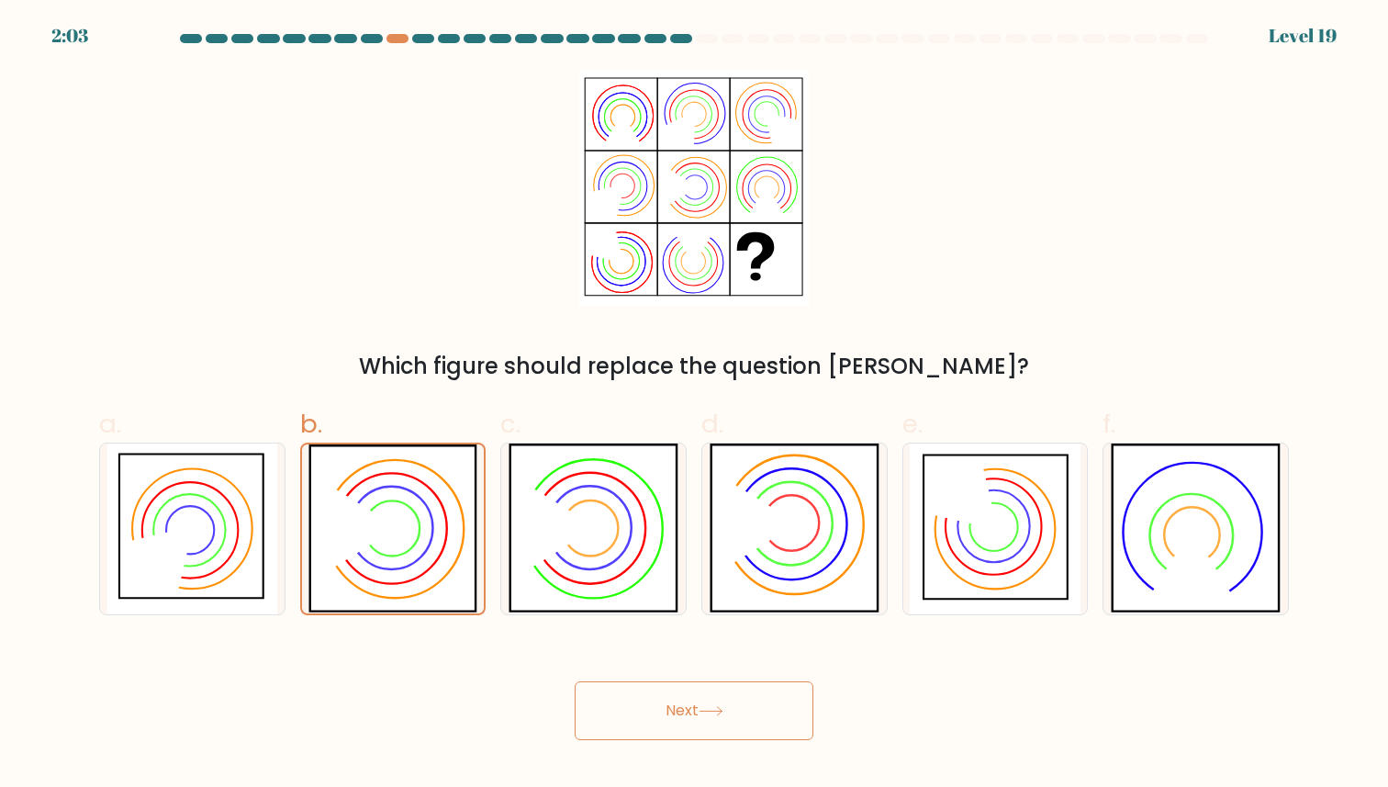
click at [634, 714] on button "Next" at bounding box center [694, 710] width 239 height 59
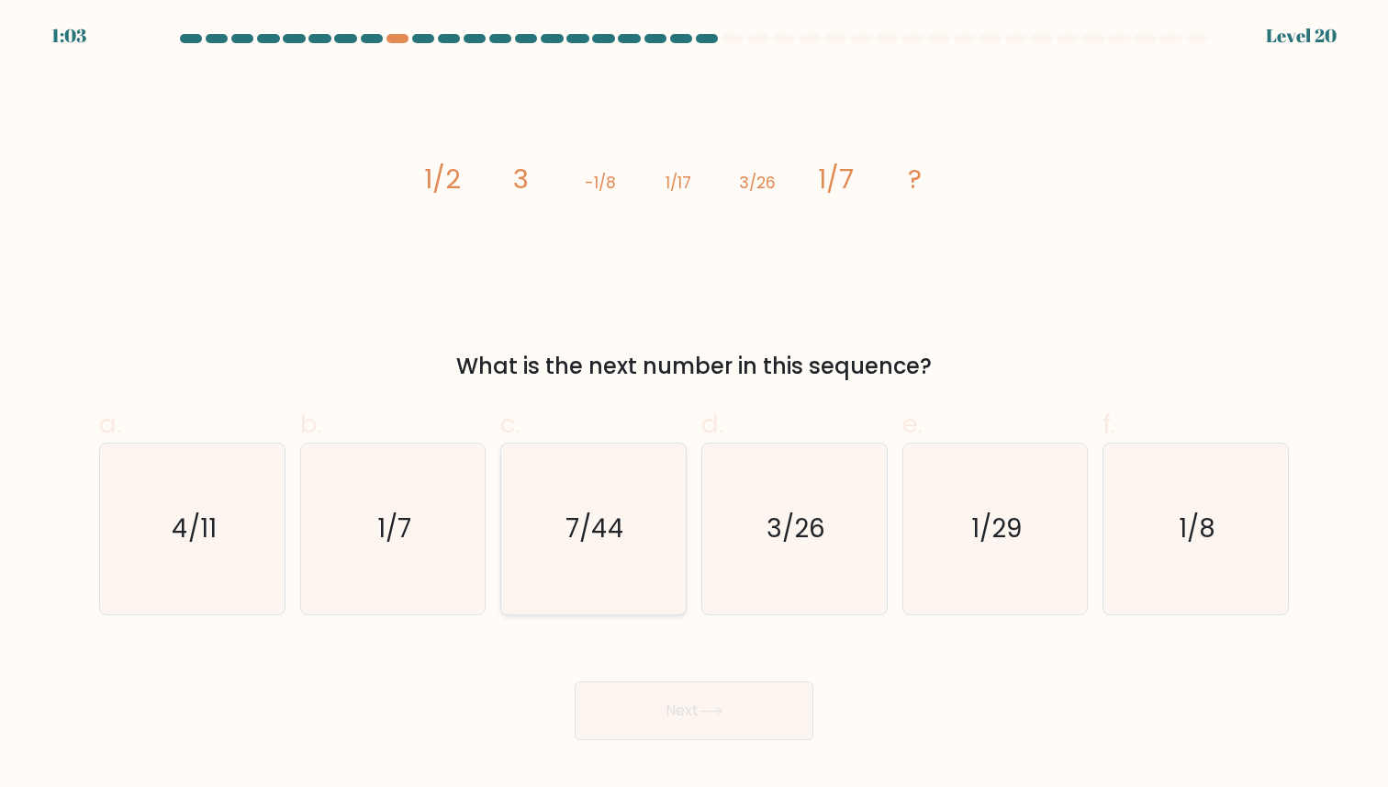
click at [626, 580] on icon "7/44" at bounding box center [594, 529] width 170 height 170
click at [694, 406] on input "c. 7/44" at bounding box center [694, 400] width 1 height 12
radio input "true"
click at [669, 693] on button "Next" at bounding box center [694, 710] width 239 height 59
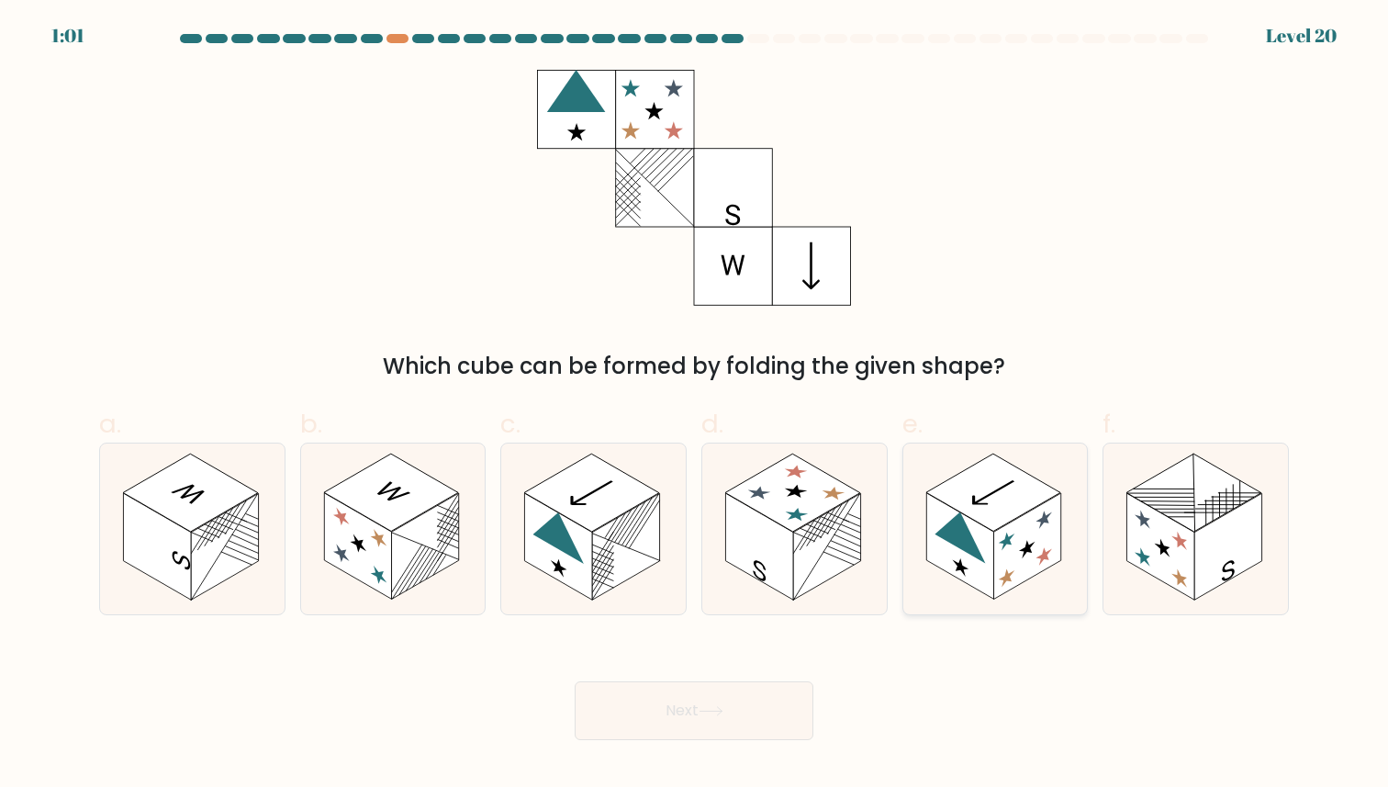
click at [1020, 561] on rect at bounding box center [1027, 547] width 67 height 107
click at [695, 406] on input "e." at bounding box center [694, 400] width 1 height 12
radio input "true"
click at [769, 694] on button "Next" at bounding box center [694, 710] width 239 height 59
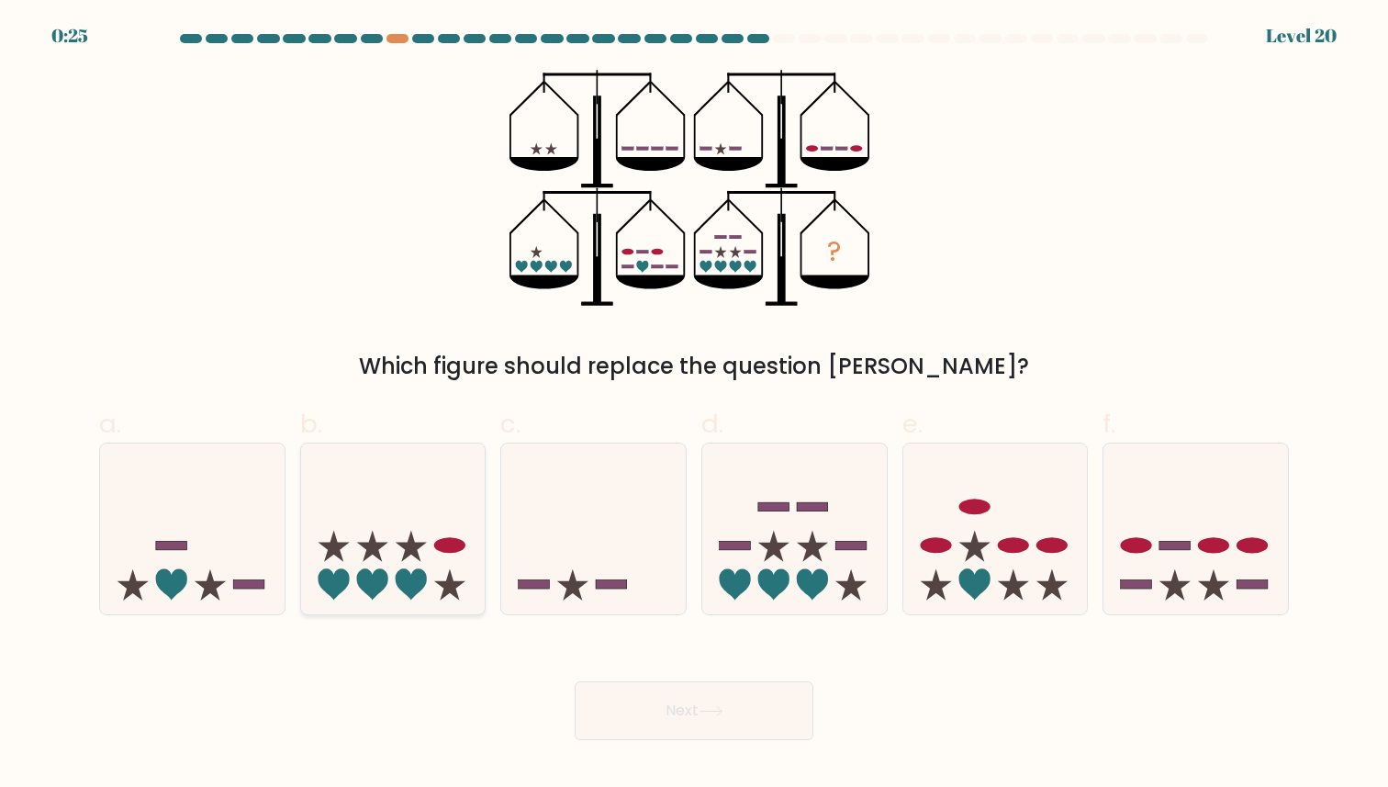
click at [432, 575] on icon at bounding box center [393, 529] width 185 height 152
click at [694, 406] on input "b." at bounding box center [694, 400] width 1 height 12
radio input "true"
click at [668, 724] on button "Next" at bounding box center [694, 710] width 239 height 59
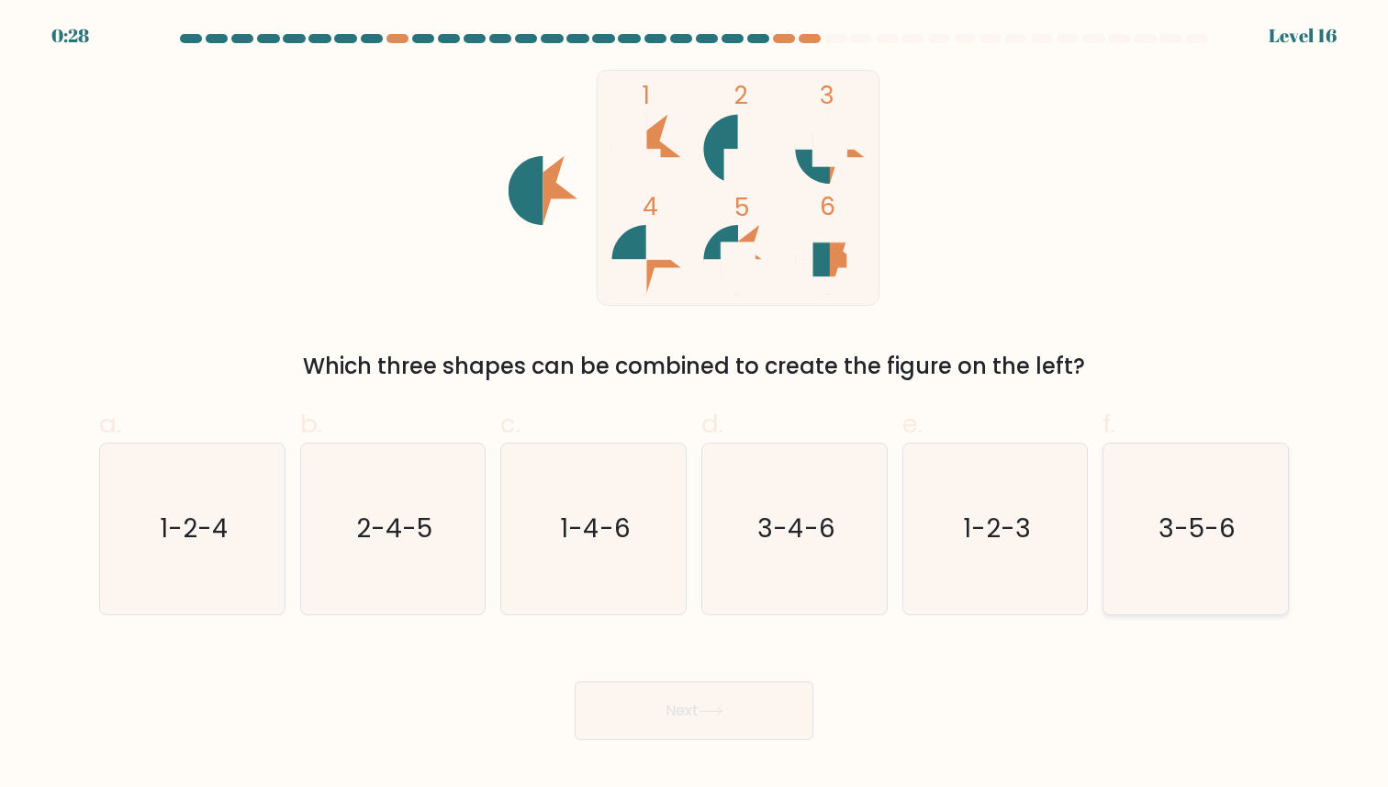
click at [1182, 520] on text "3-5-6" at bounding box center [1197, 529] width 77 height 36
click at [695, 406] on input "f. 3-5-6" at bounding box center [694, 400] width 1 height 12
radio input "true"
click at [677, 721] on button "Next" at bounding box center [694, 710] width 239 height 59
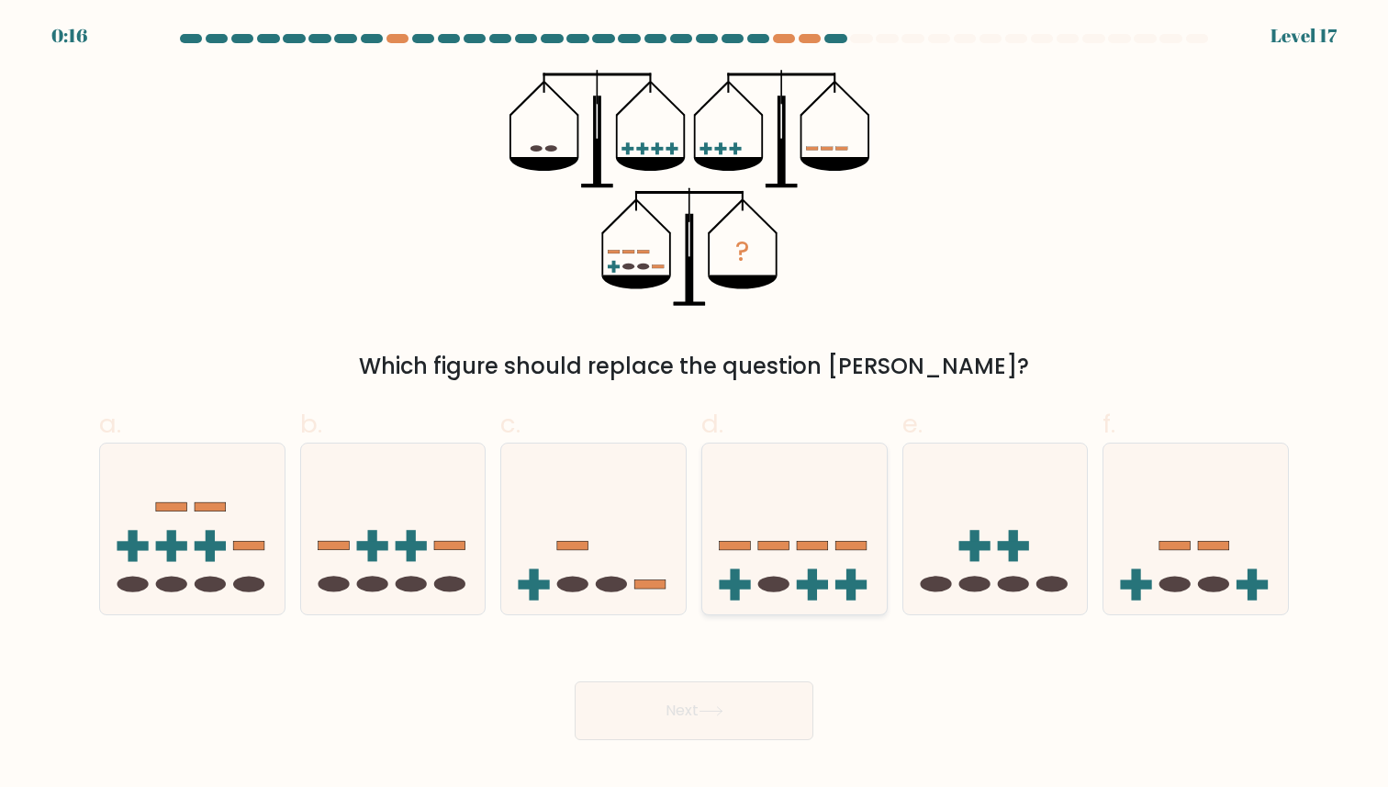
click at [797, 568] on icon at bounding box center [795, 529] width 185 height 152
click at [695, 406] on input "d." at bounding box center [694, 400] width 1 height 12
radio input "true"
click at [728, 695] on button "Next" at bounding box center [694, 710] width 239 height 59
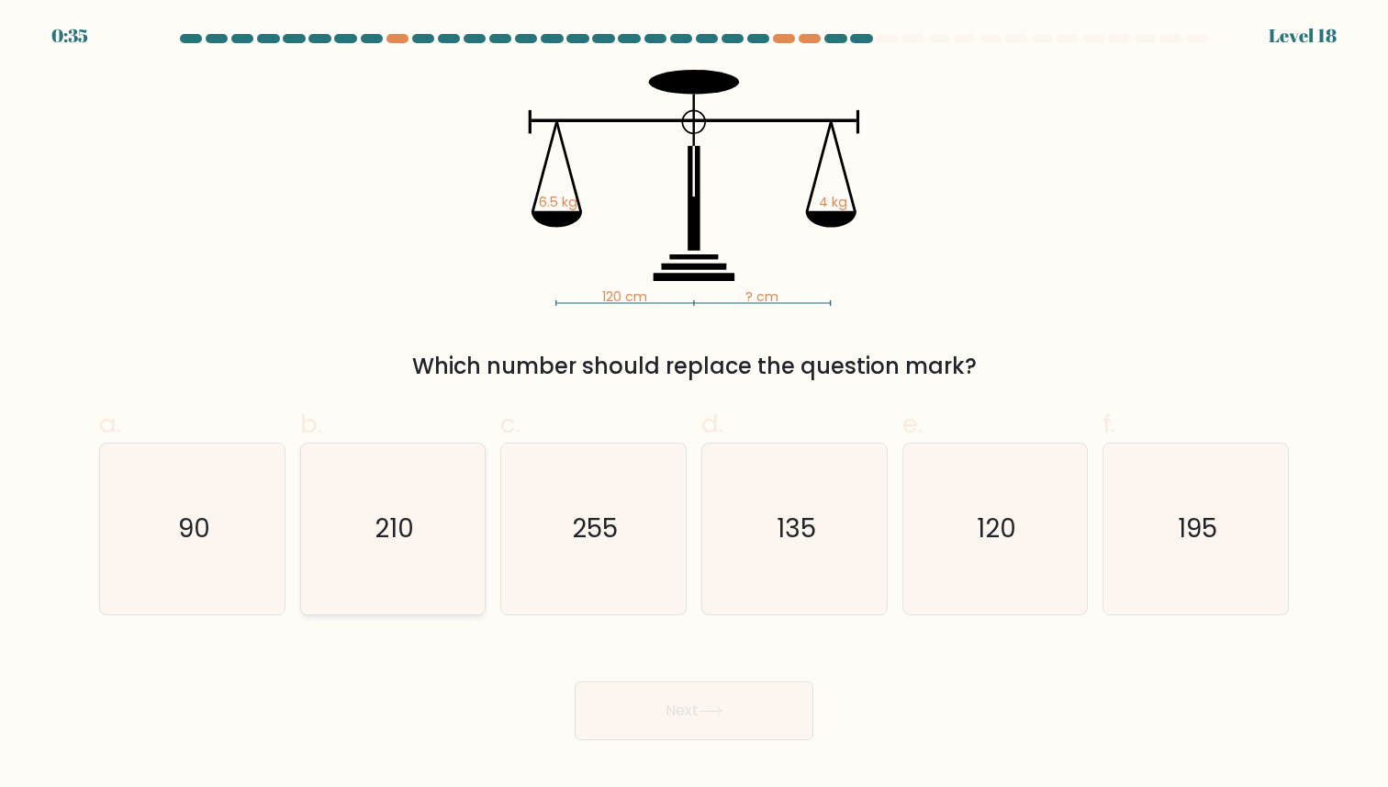
click at [361, 607] on icon "210" at bounding box center [393, 529] width 170 height 170
click at [694, 406] on input "b. 210" at bounding box center [694, 400] width 1 height 12
radio input "true"
click at [632, 705] on button "Next" at bounding box center [694, 710] width 239 height 59
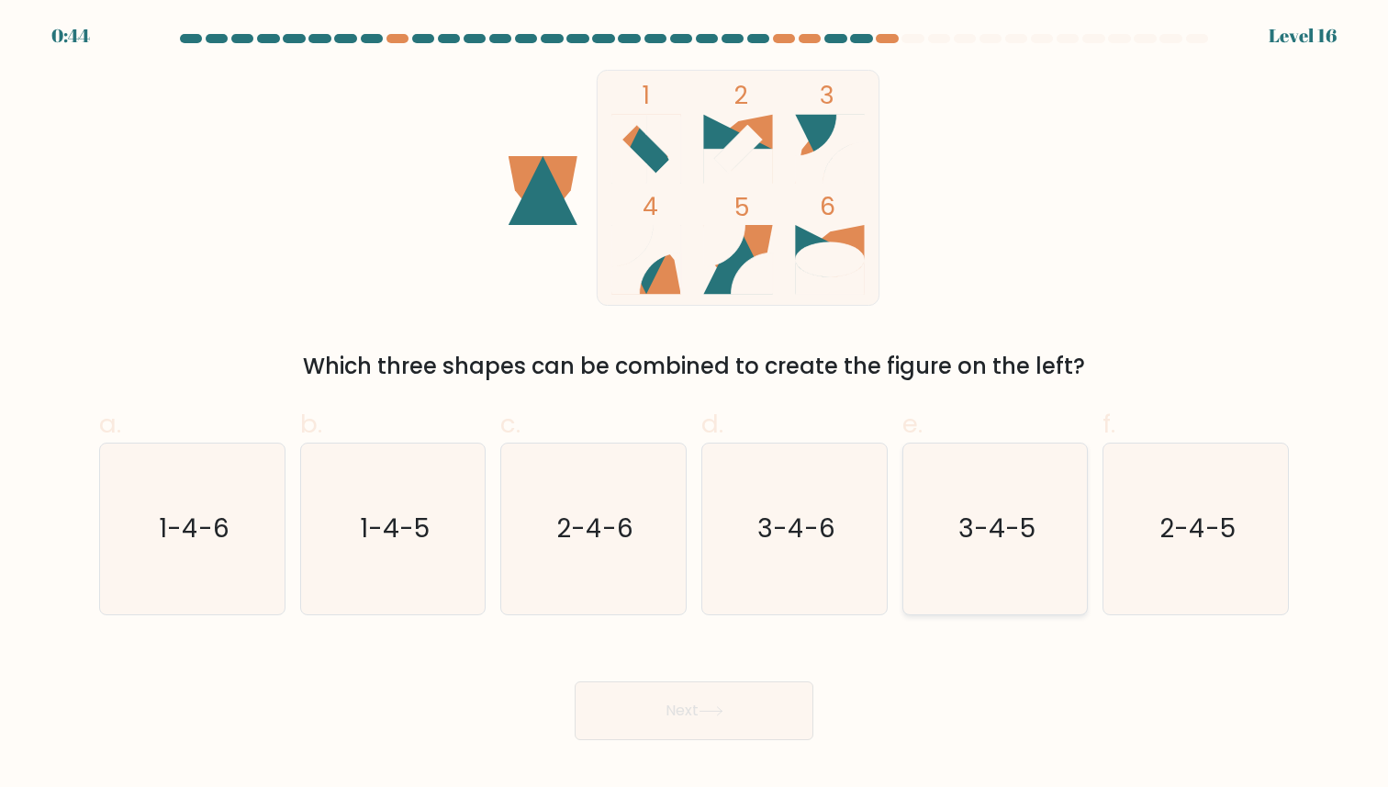
click at [1041, 546] on icon "3-4-5" at bounding box center [995, 529] width 170 height 170
click at [695, 406] on input "e. 3-4-5" at bounding box center [694, 400] width 1 height 12
radio input "true"
click at [754, 710] on button "Next" at bounding box center [694, 710] width 239 height 59
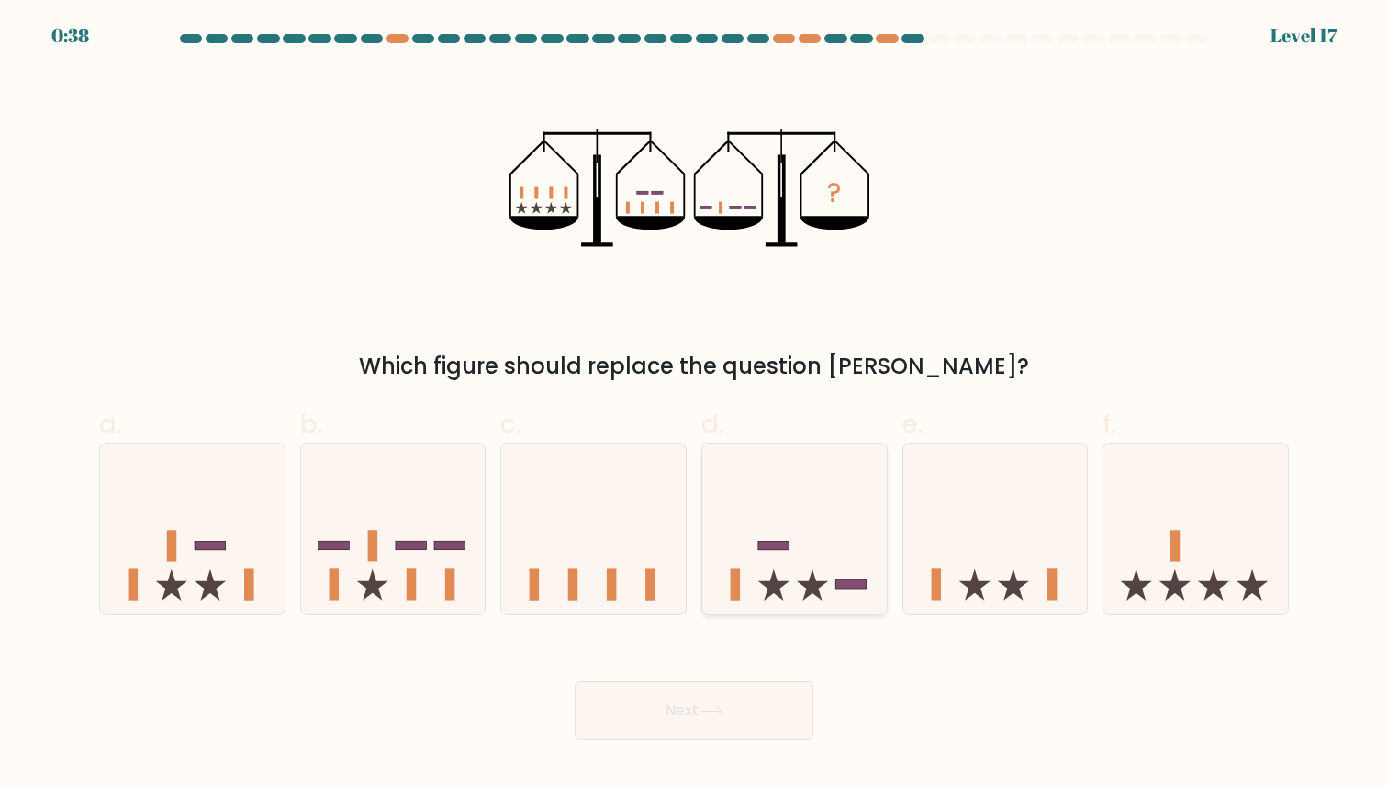
click at [823, 565] on icon at bounding box center [795, 529] width 185 height 152
click at [695, 406] on input "d." at bounding box center [694, 400] width 1 height 12
radio input "true"
click at [737, 703] on button "Next" at bounding box center [694, 710] width 239 height 59
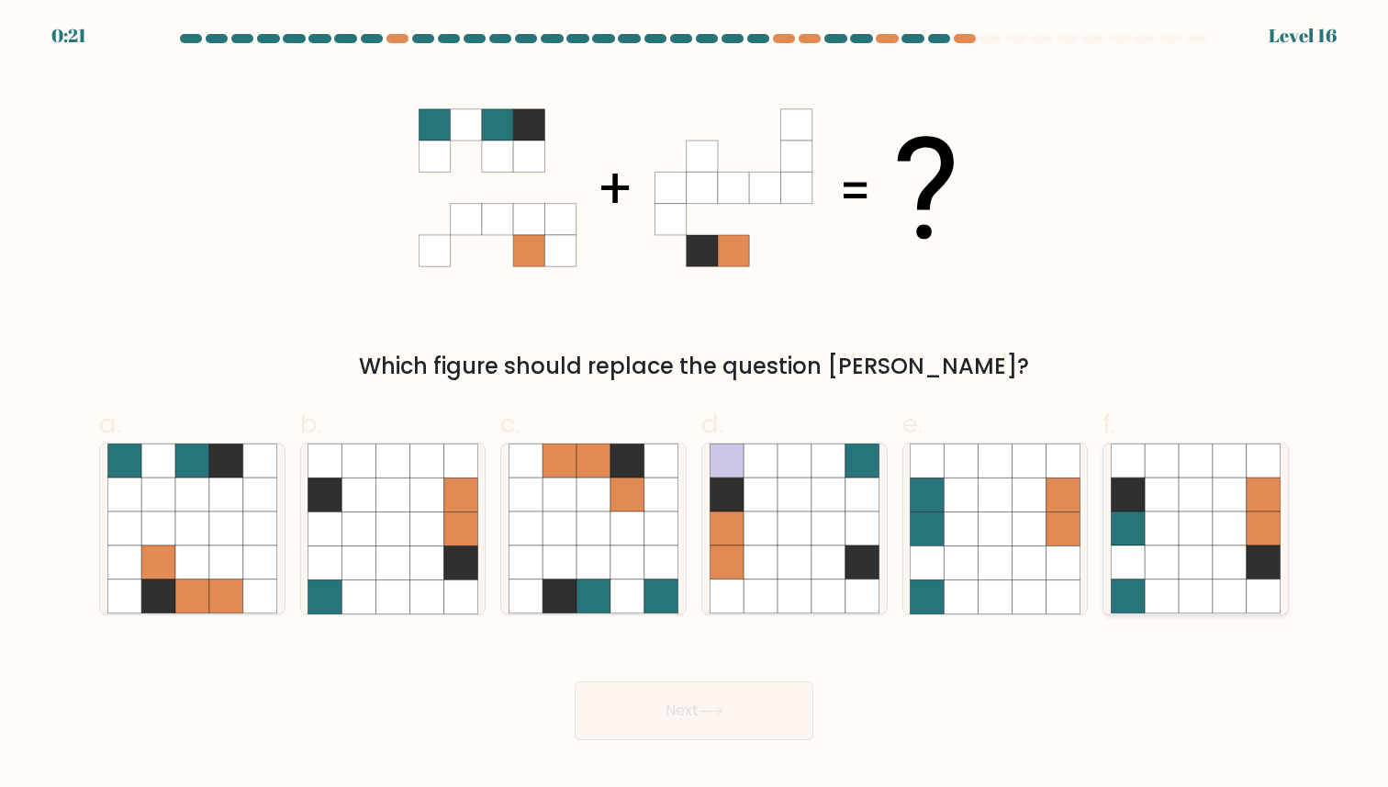
click at [1136, 490] on icon at bounding box center [1128, 495] width 34 height 34
click at [695, 406] on input "f." at bounding box center [694, 400] width 1 height 12
radio input "true"
click at [665, 715] on button "Next" at bounding box center [694, 710] width 239 height 59
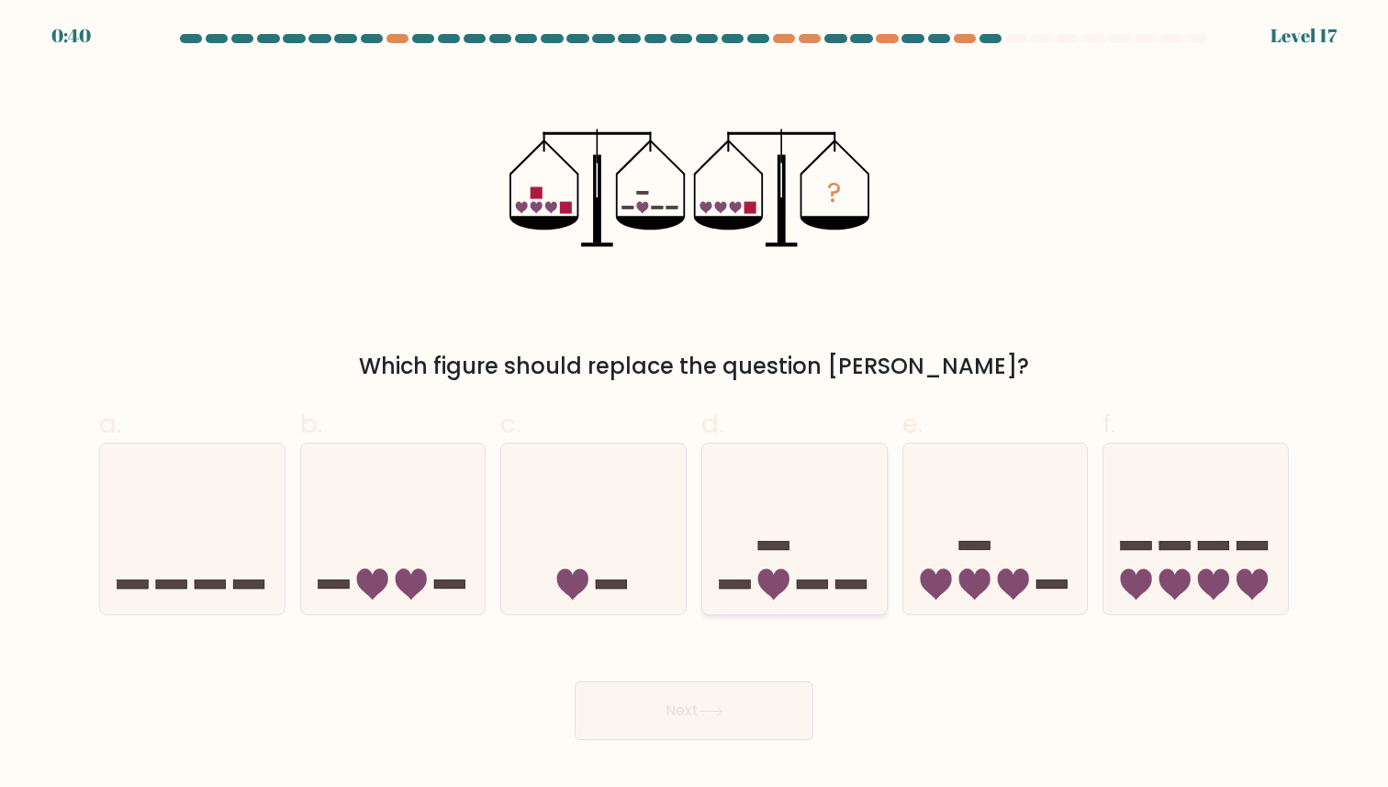
click at [752, 544] on icon at bounding box center [795, 529] width 185 height 152
click at [695, 406] on input "d." at bounding box center [694, 400] width 1 height 12
radio input "true"
click at [680, 704] on button "Next" at bounding box center [694, 710] width 239 height 59
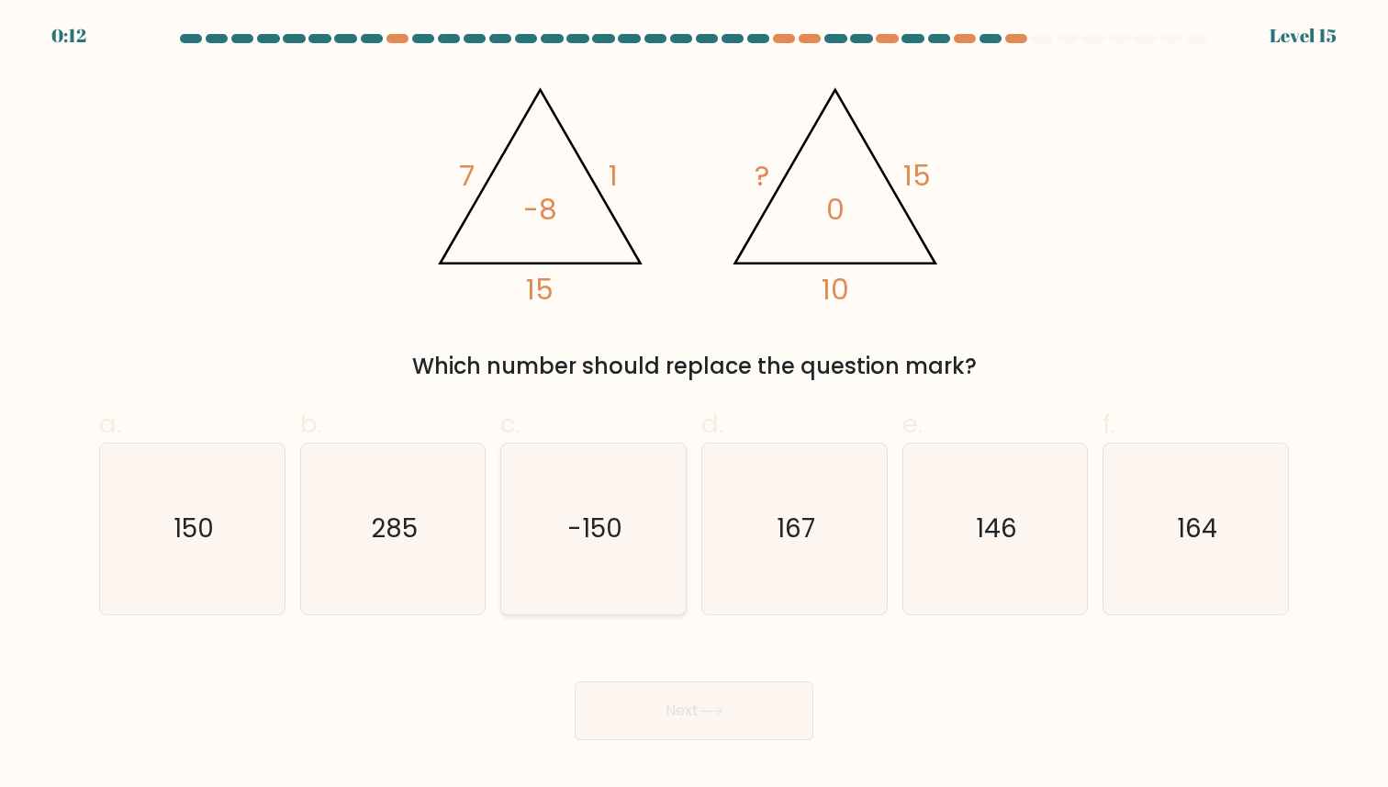
click at [610, 568] on icon "-150" at bounding box center [594, 529] width 170 height 170
click at [694, 406] on input "c. -150" at bounding box center [694, 400] width 1 height 12
radio input "true"
click at [591, 693] on button "Next" at bounding box center [694, 710] width 239 height 59
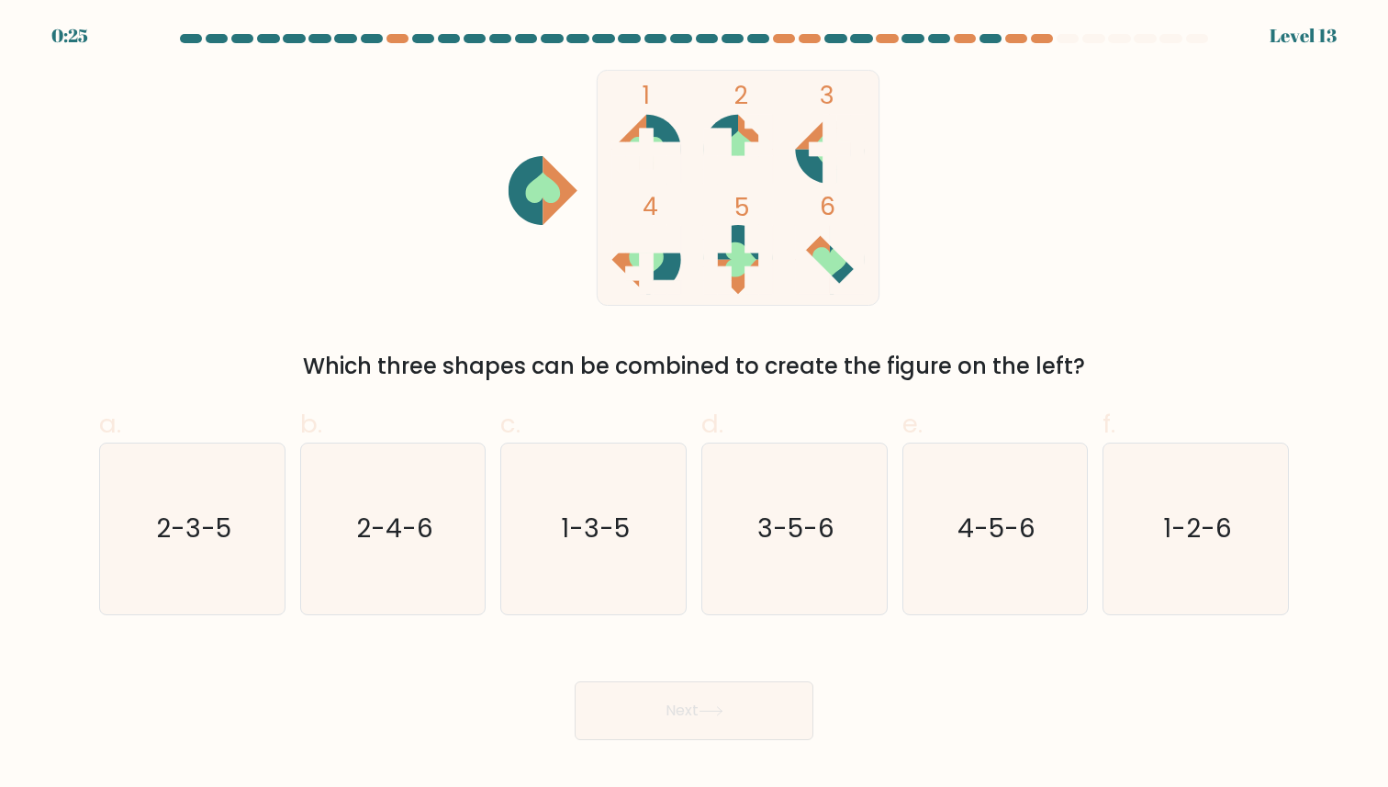
click at [831, 150] on icon at bounding box center [830, 149] width 41 height 69
click at [734, 267] on icon at bounding box center [741, 259] width 31 height 35
click at [973, 590] on icon "4-5-6" at bounding box center [995, 529] width 170 height 170
click at [695, 406] on input "e. 4-5-6" at bounding box center [694, 400] width 1 height 12
radio input "true"
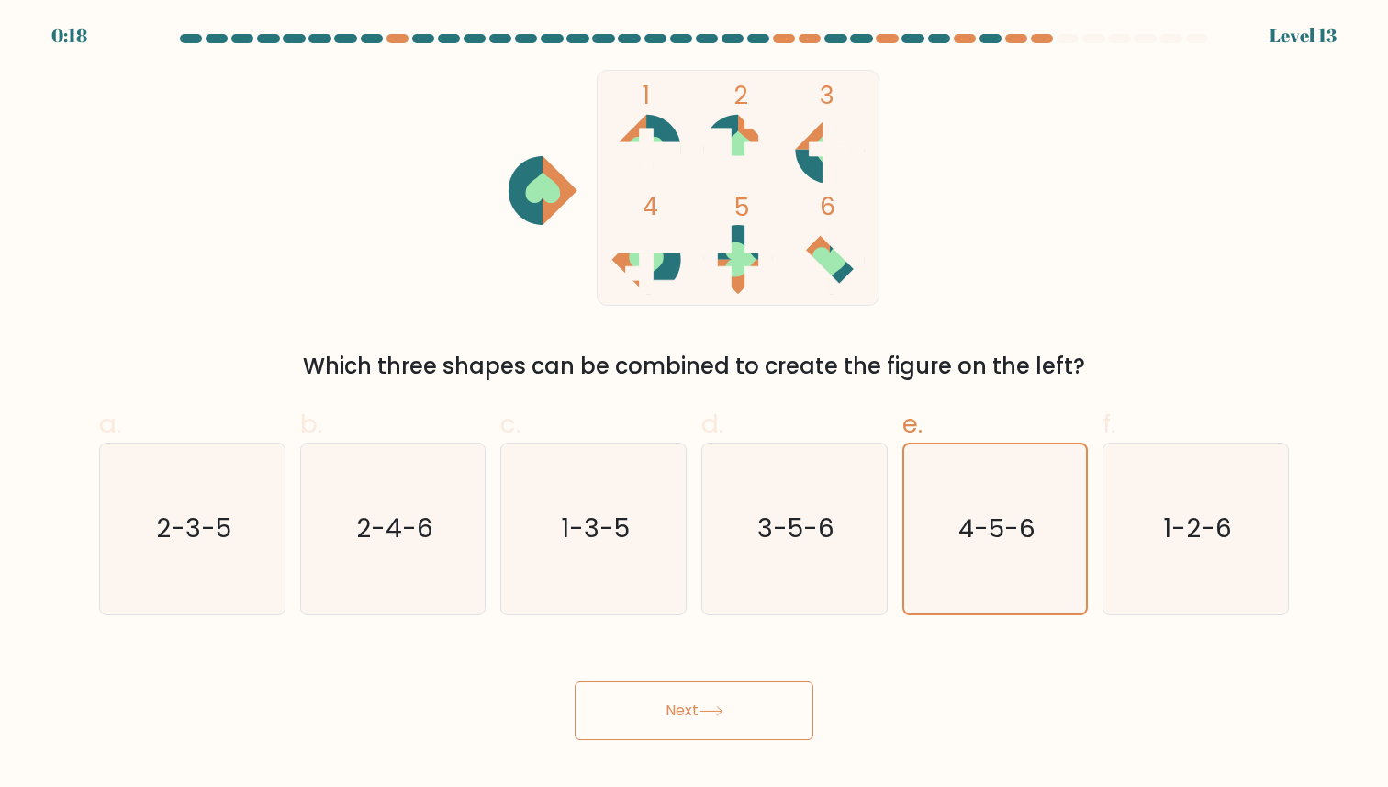
click at [708, 706] on icon at bounding box center [711, 711] width 25 height 10
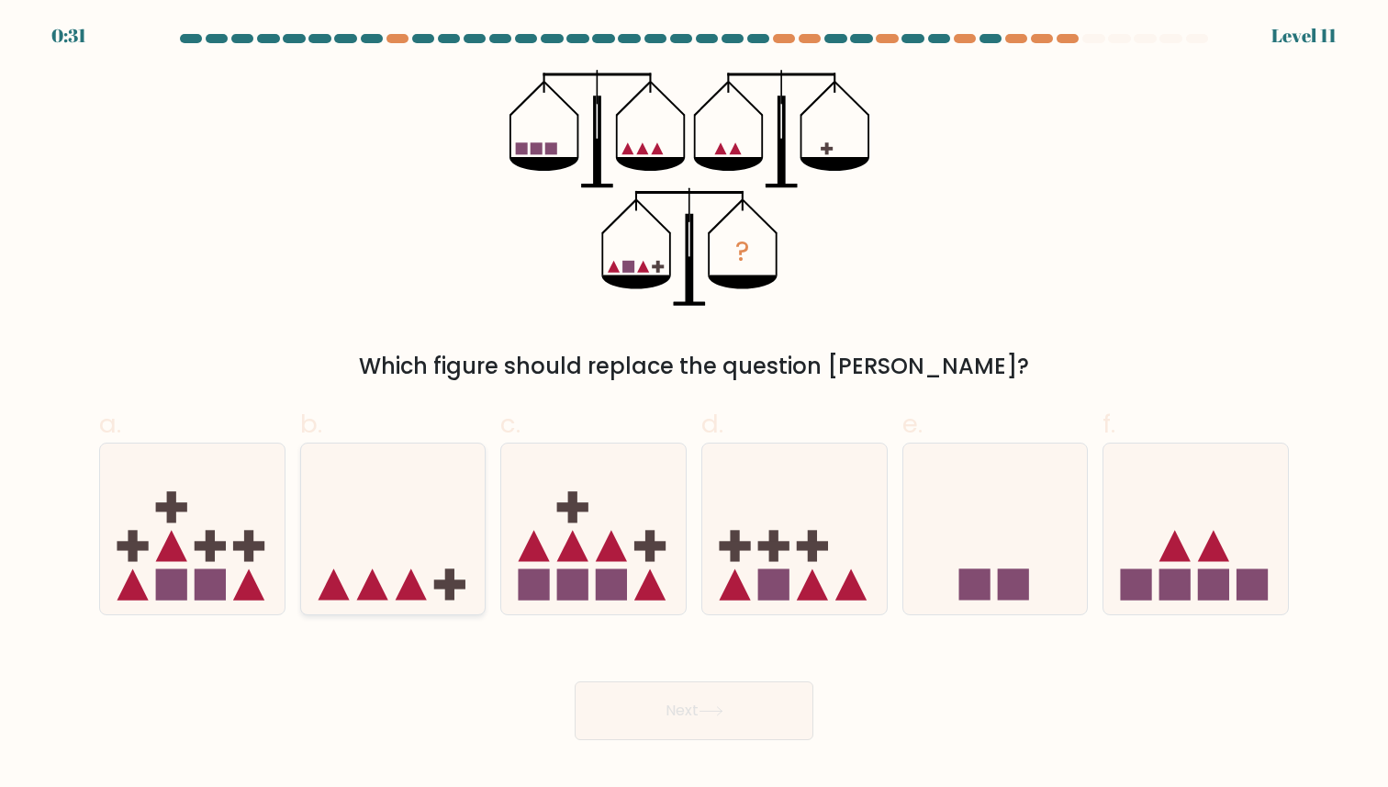
click at [422, 571] on icon at bounding box center [393, 529] width 185 height 152
click at [694, 406] on input "b." at bounding box center [694, 400] width 1 height 12
radio input "true"
click at [738, 699] on button "Next" at bounding box center [694, 710] width 239 height 59
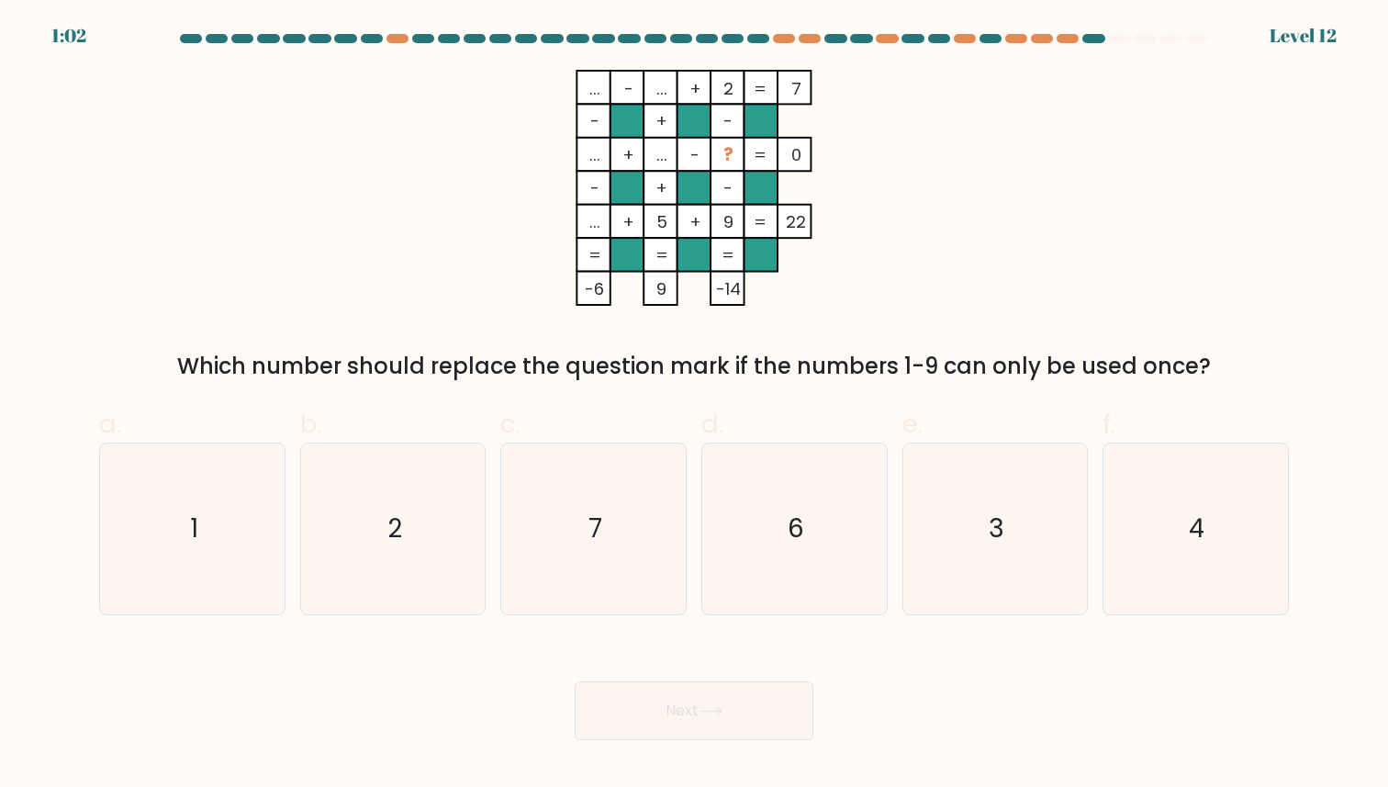
click at [902, 534] on div "e. 3" at bounding box center [995, 510] width 201 height 210
click at [961, 535] on icon "3" at bounding box center [995, 529] width 170 height 170
click at [695, 406] on input "e. 3" at bounding box center [694, 400] width 1 height 12
radio input "true"
click at [673, 697] on button "Next" at bounding box center [694, 710] width 239 height 59
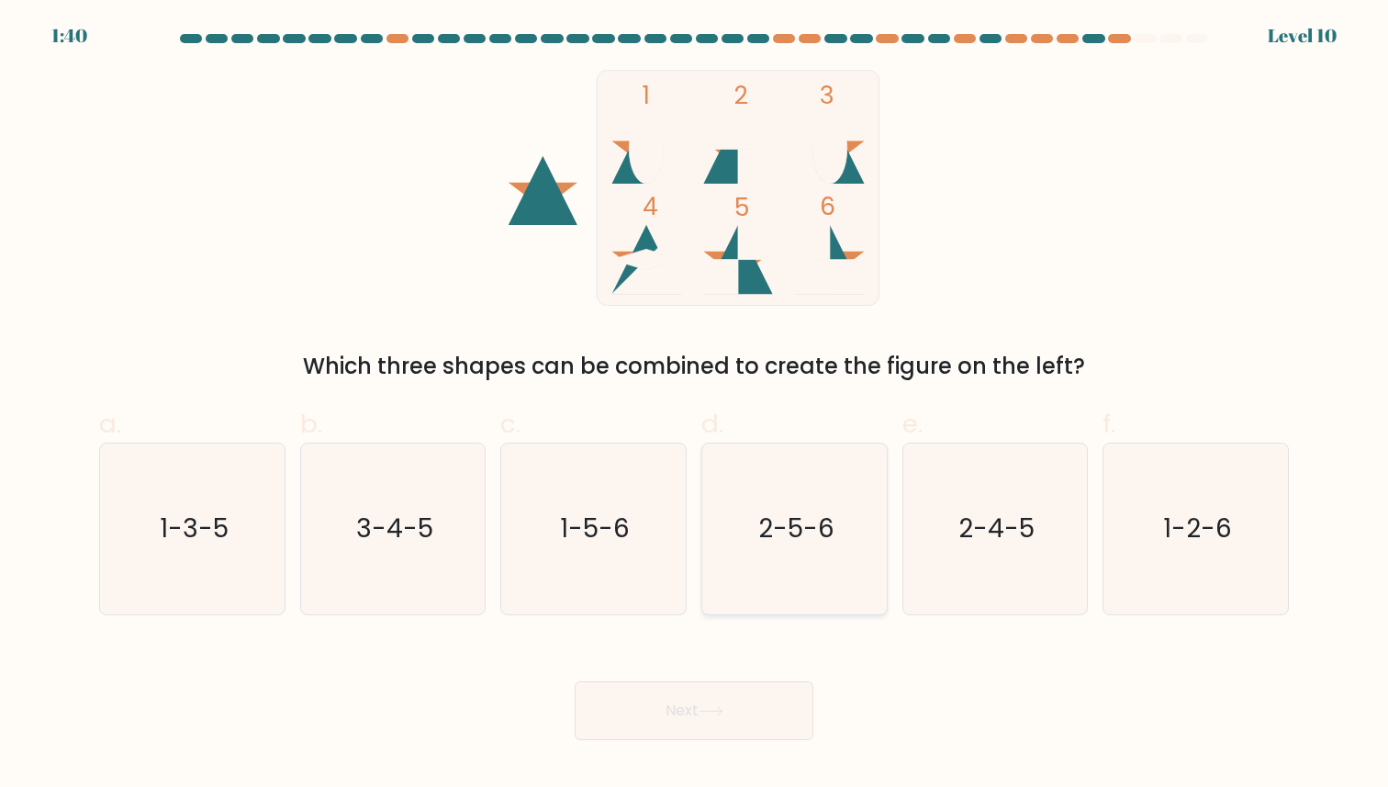
click at [821, 569] on icon "2-5-6" at bounding box center [795, 529] width 170 height 170
click at [695, 406] on input "d. 2-5-6" at bounding box center [694, 400] width 1 height 12
radio input "true"
click at [709, 703] on button "Next" at bounding box center [694, 710] width 239 height 59
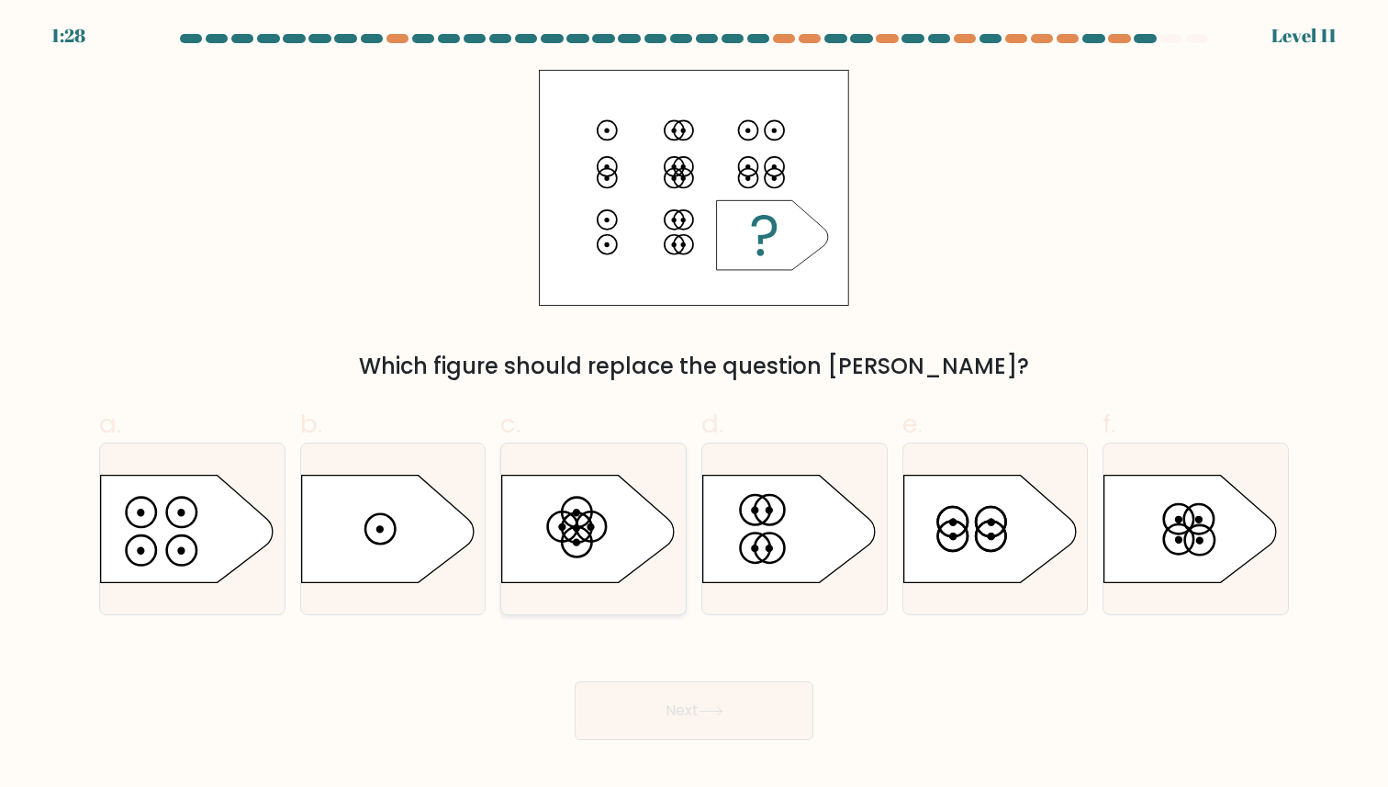
click at [590, 539] on icon at bounding box center [588, 529] width 173 height 107
click at [694, 406] on input "c." at bounding box center [694, 400] width 1 height 12
radio input "true"
click at [691, 714] on button "Next" at bounding box center [694, 710] width 239 height 59
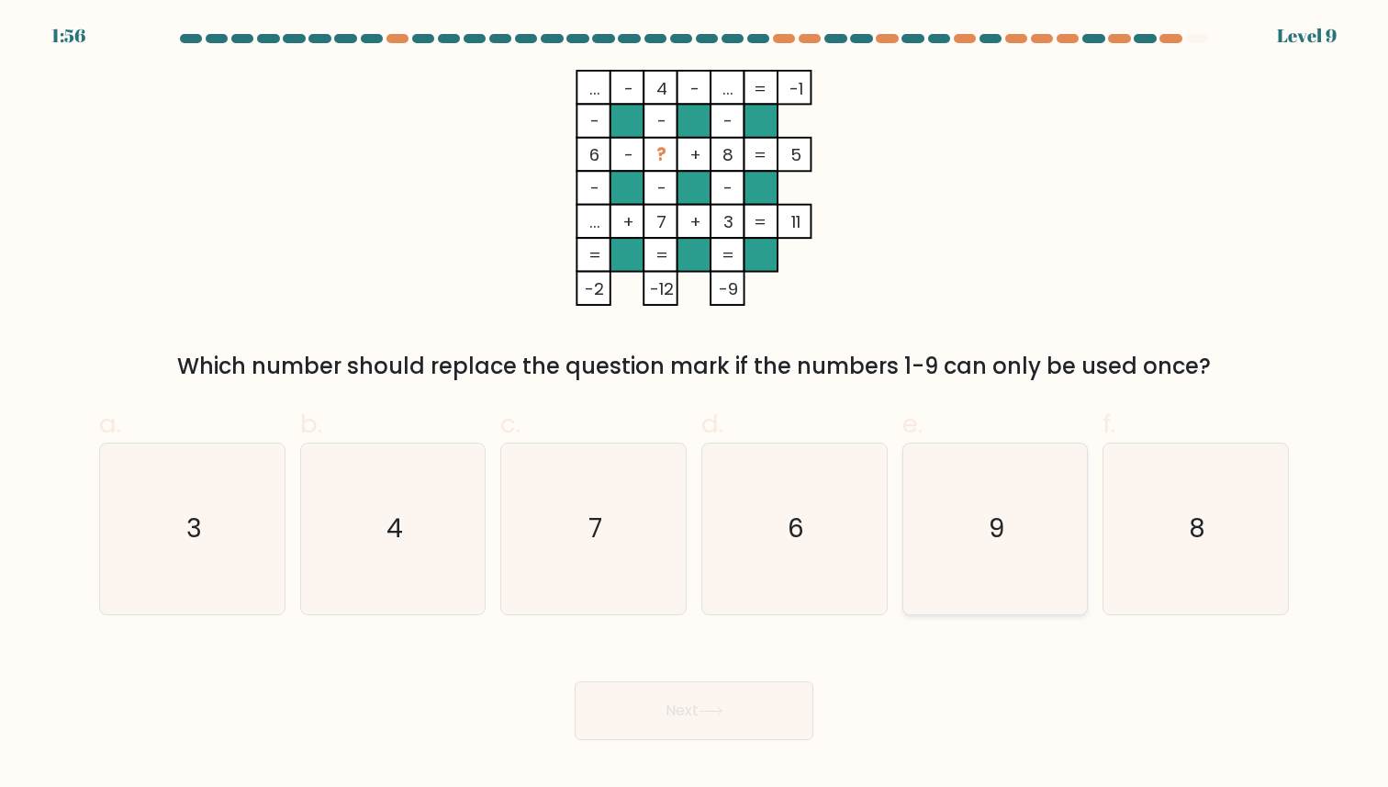
click at [986, 526] on icon "9" at bounding box center [995, 529] width 170 height 170
click at [695, 406] on input "e. 9" at bounding box center [694, 400] width 1 height 12
radio input "true"
click at [678, 714] on button "Next" at bounding box center [694, 710] width 239 height 59
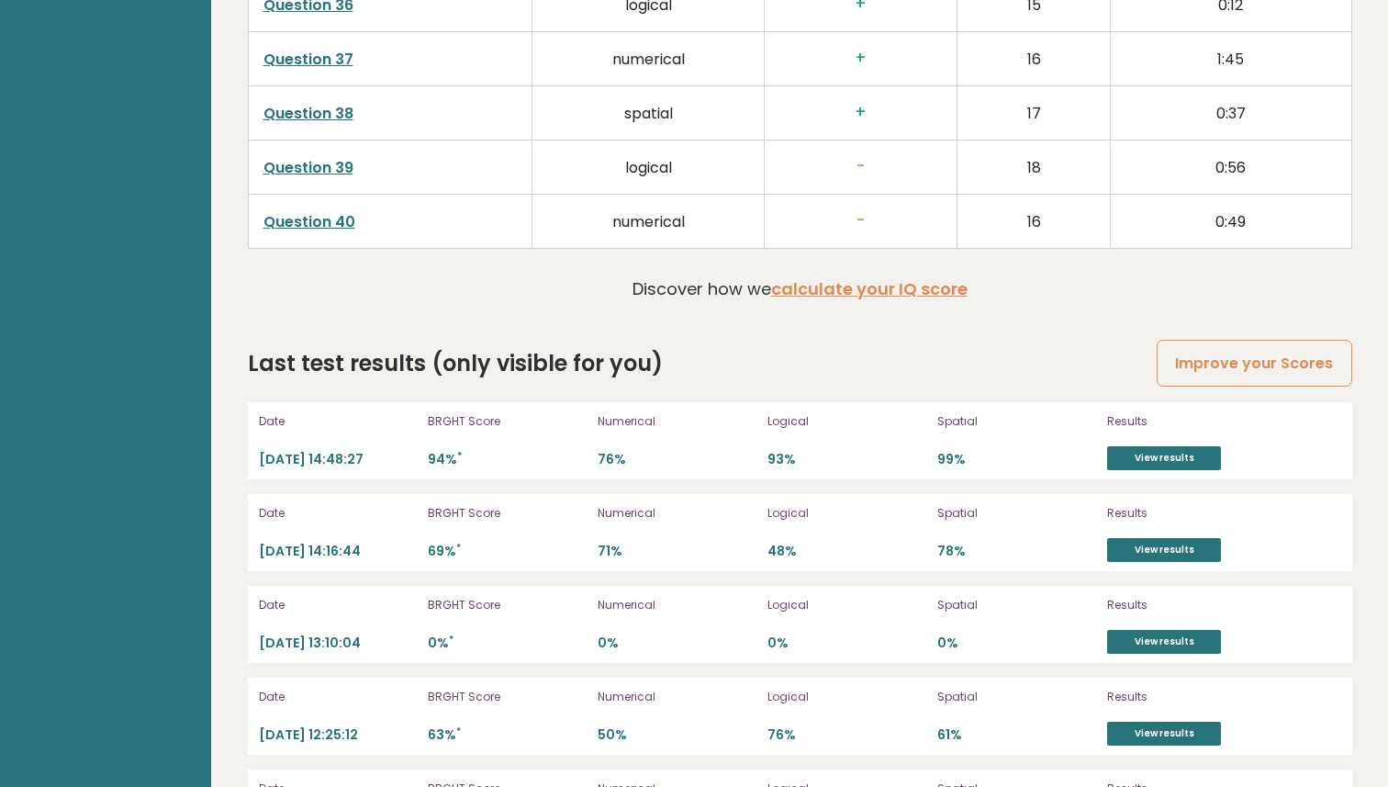
scroll to position [5068, 0]
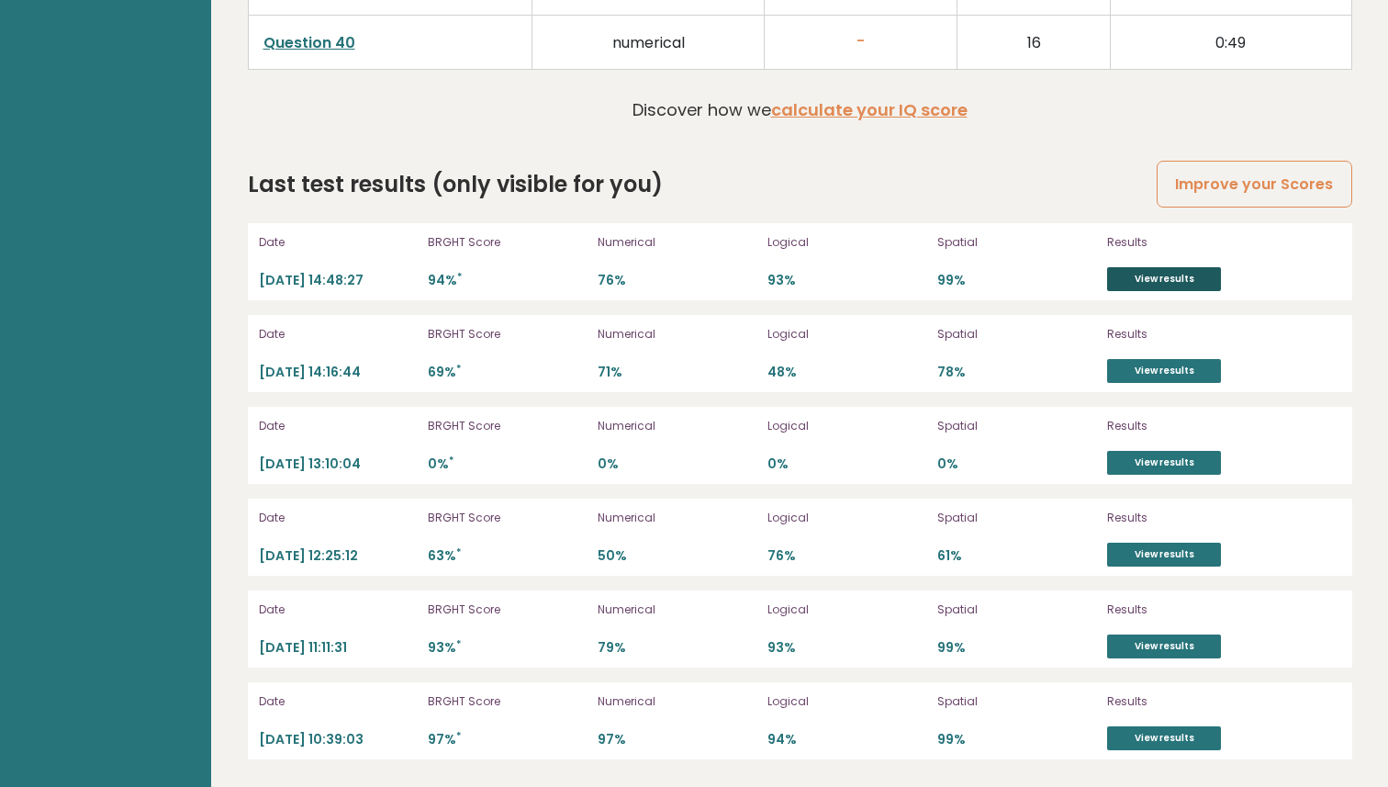
click at [1140, 279] on link "View results" at bounding box center [1164, 279] width 114 height 24
click at [1141, 646] on link "View results" at bounding box center [1164, 647] width 114 height 24
click at [1141, 740] on link "View results" at bounding box center [1164, 738] width 114 height 24
drag, startPoint x: 451, startPoint y: 613, endPoint x: 646, endPoint y: 627, distance: 196.1
click at [646, 627] on div "Date 2025-10-14 11:11:31 BRGHT Score 93% * Numerical 79% Logical 93% Spatial 99…" at bounding box center [800, 628] width 1105 height 77
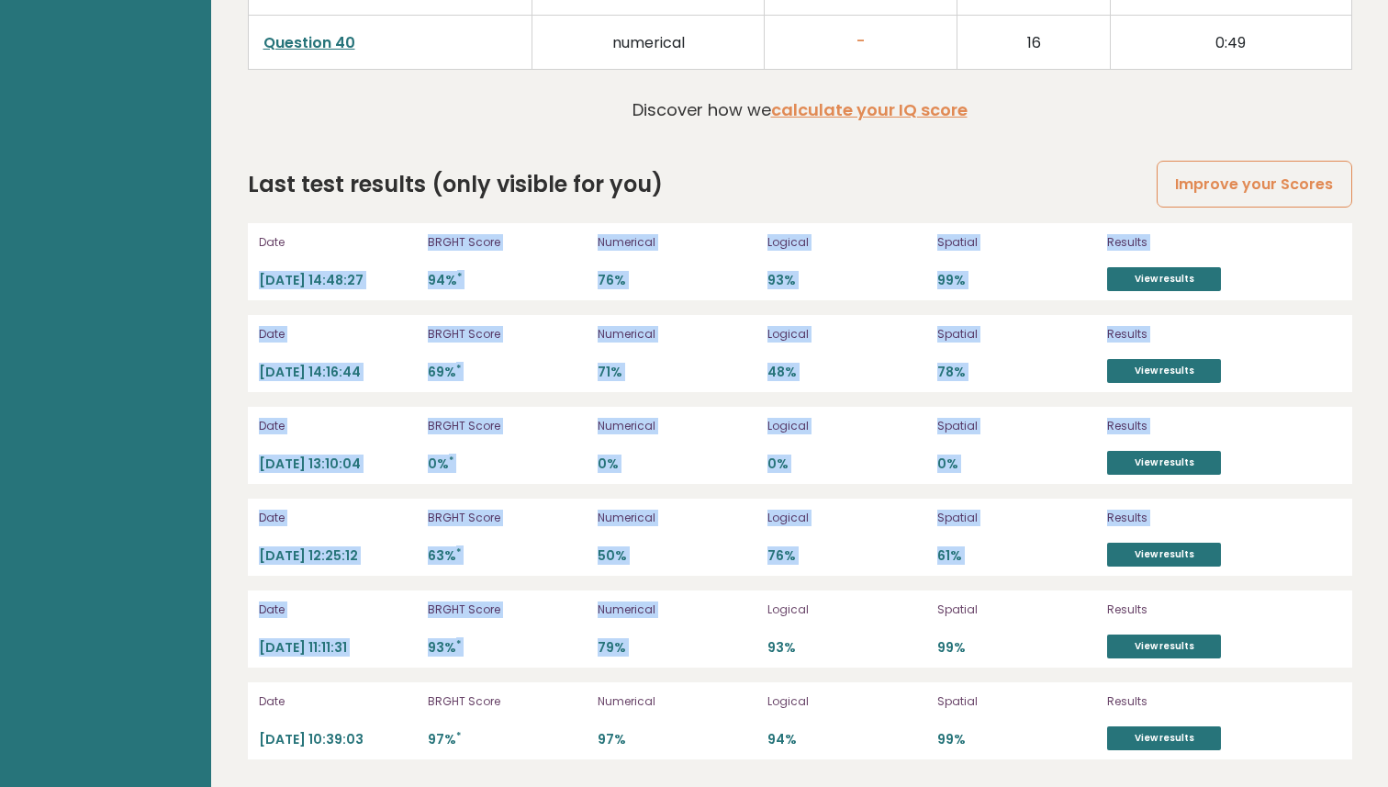
drag, startPoint x: 402, startPoint y: 251, endPoint x: 917, endPoint y: 577, distance: 609.7
click at [917, 577] on div "Date 2025-10-14 14:48:27 BRGHT Score 94% * Numerical 76% Logical 93% Spatial 99…" at bounding box center [800, 491] width 1105 height 536
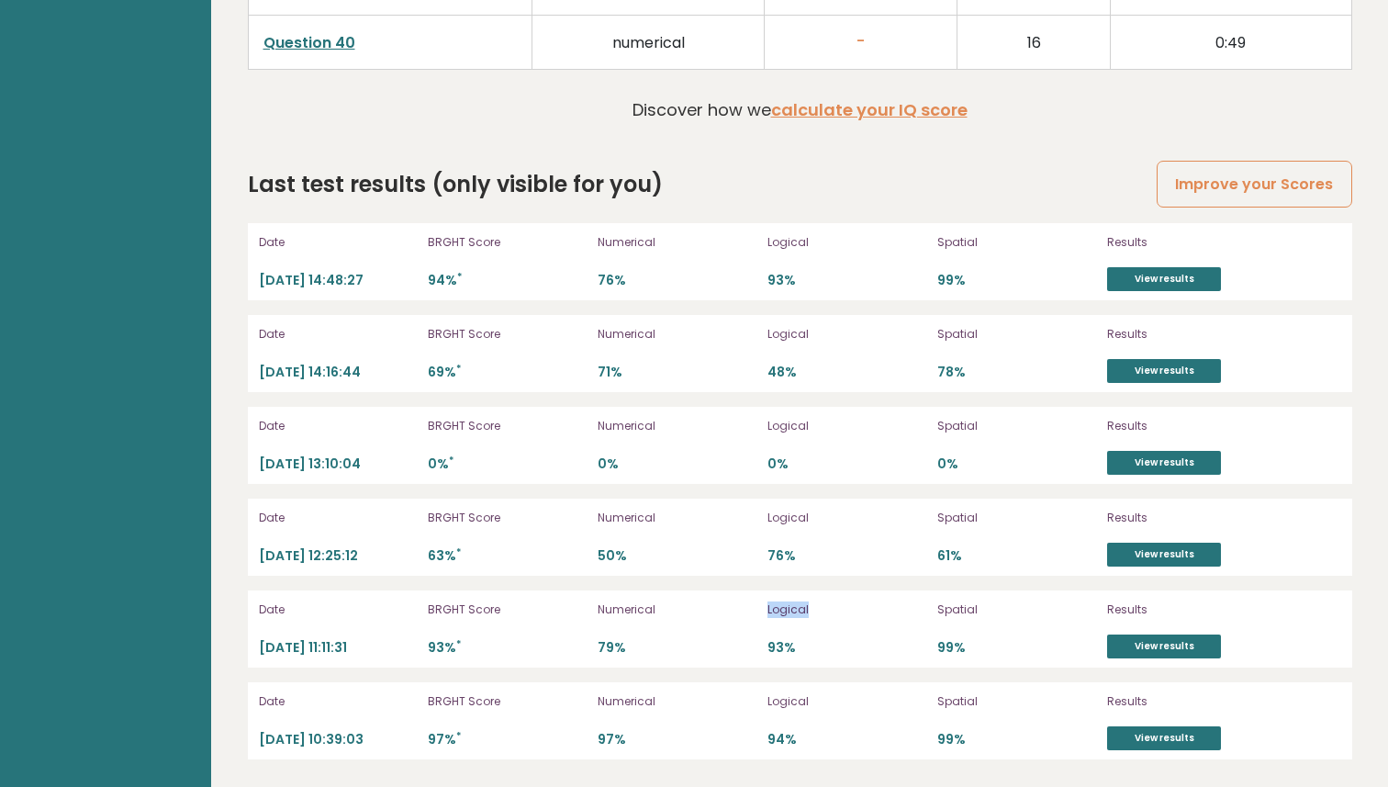
drag, startPoint x: 919, startPoint y: 589, endPoint x: 920, endPoint y: 609, distance: 20.2
click at [919, 610] on div "Date 2025-10-14 14:48:27 BRGHT Score 94% * Numerical 76% Logical 93% Spatial 99…" at bounding box center [800, 491] width 1105 height 536
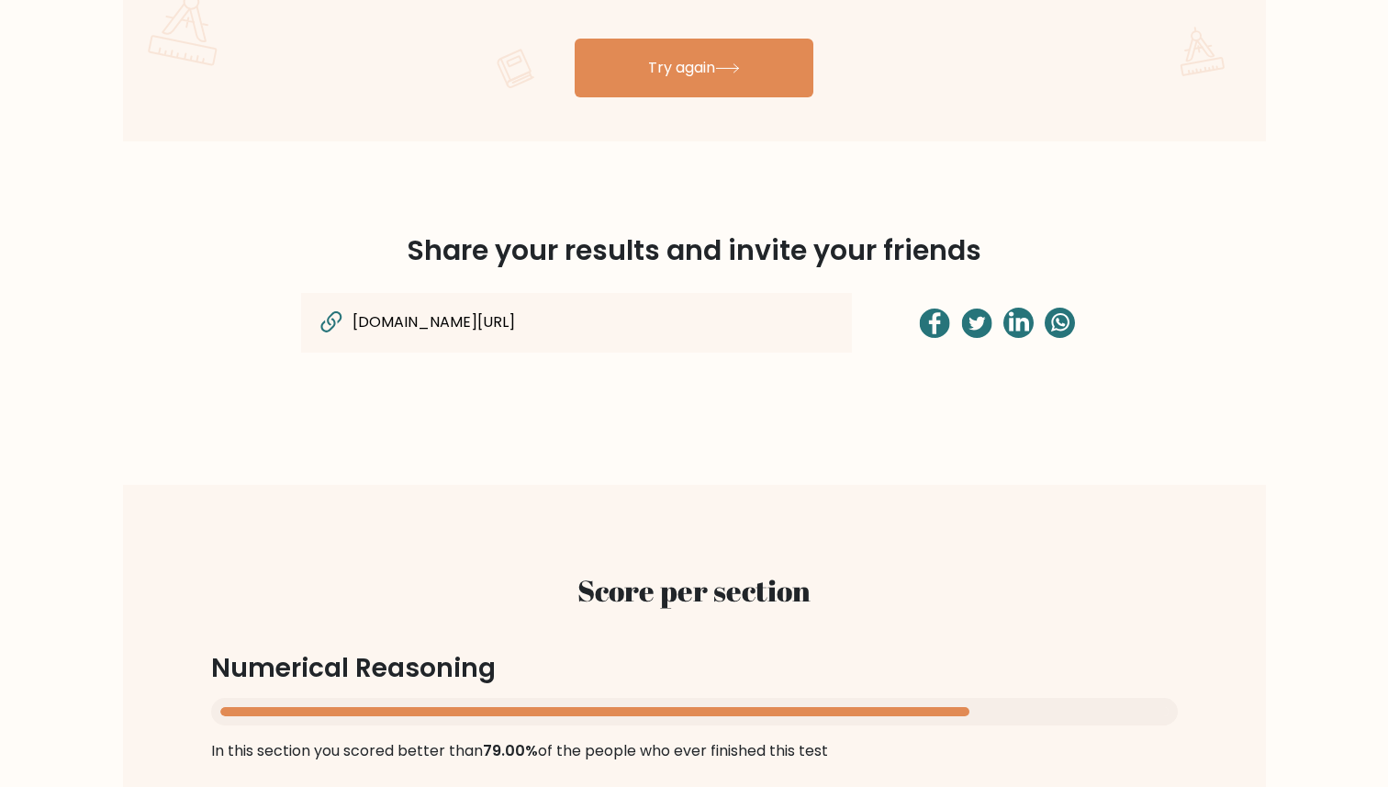
scroll to position [1429, 0]
